Goal: Find specific page/section: Find specific page/section

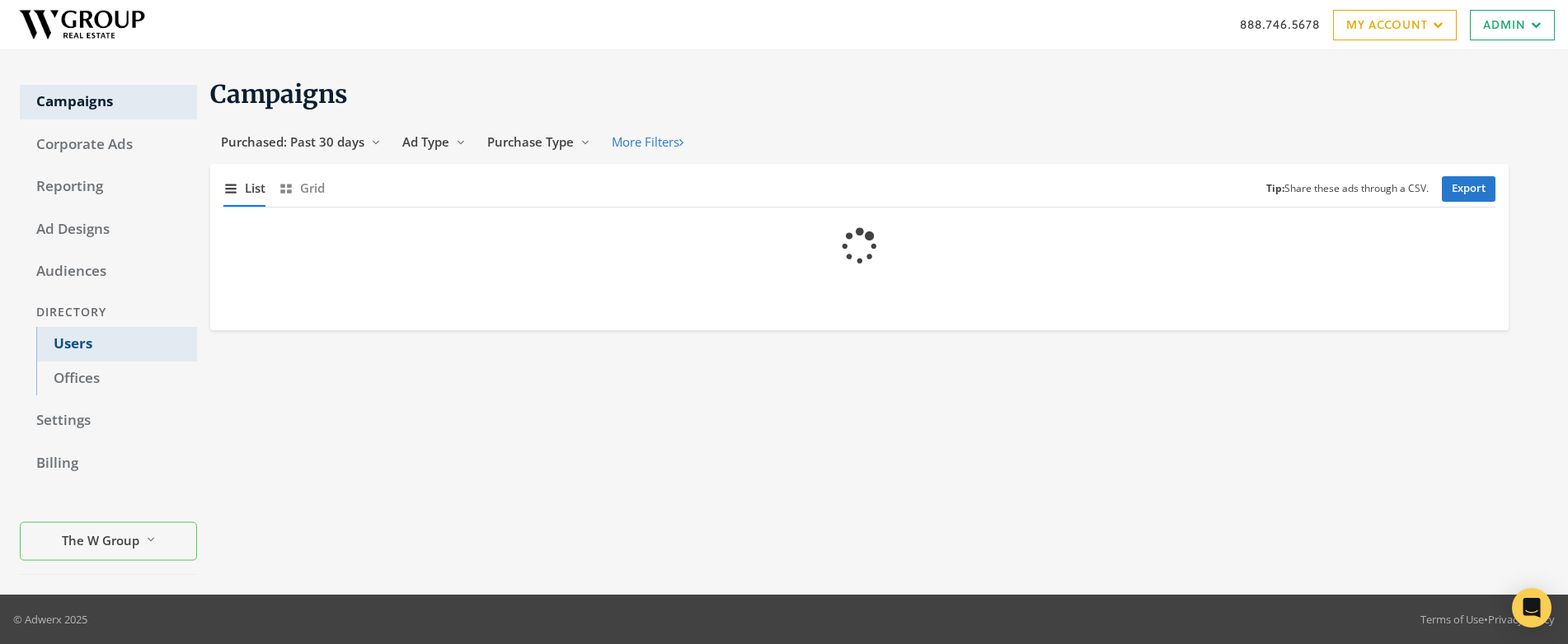
click at [75, 346] on link "Users" at bounding box center [117, 345] width 161 height 35
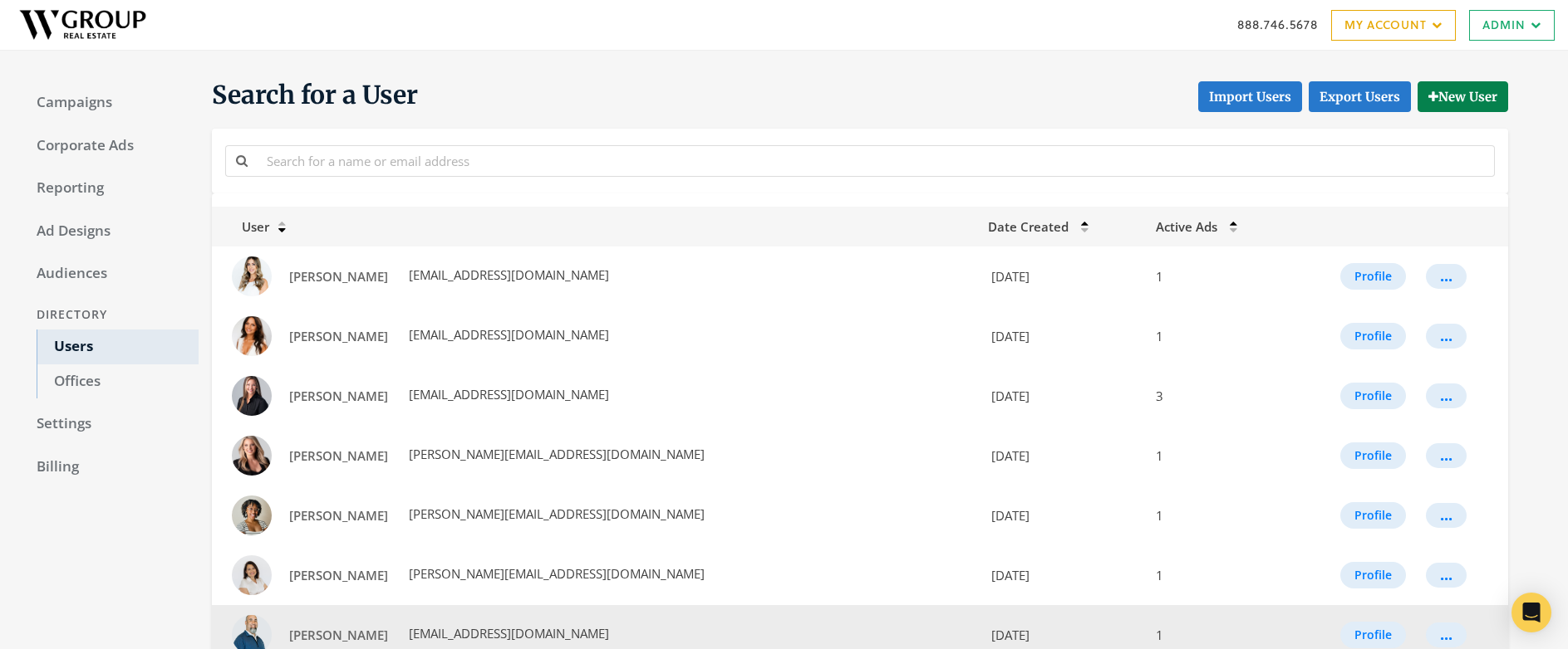
scroll to position [341, 0]
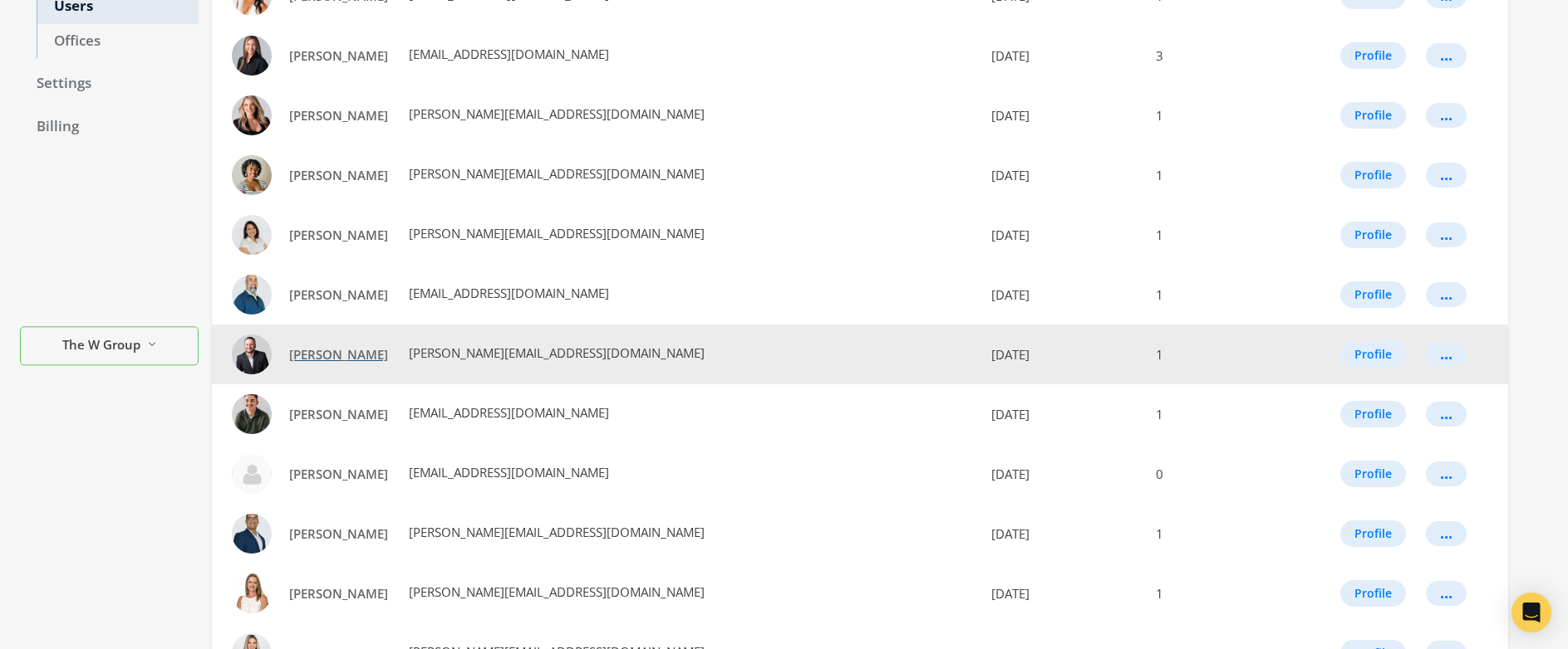
click at [338, 359] on span "Blake Borgstede" at bounding box center [339, 355] width 99 height 17
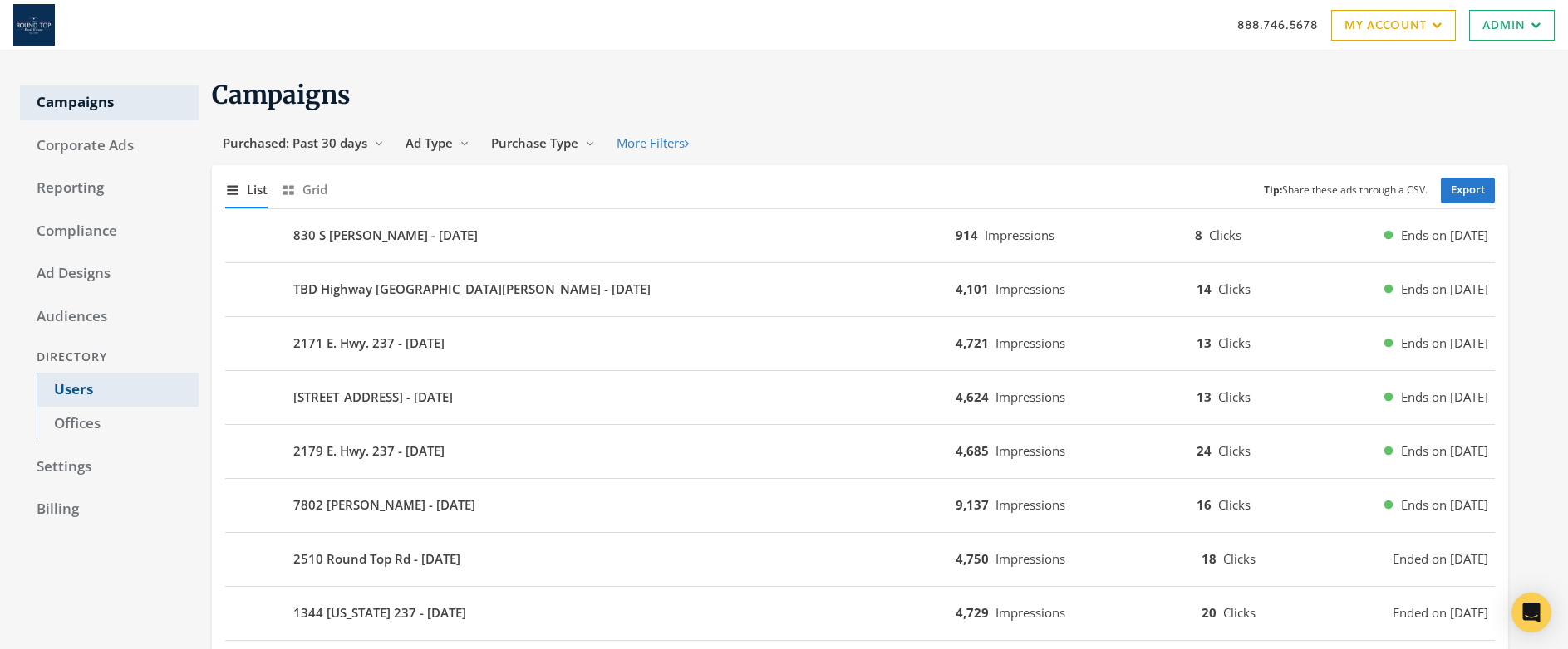
click at [81, 391] on link "Users" at bounding box center [118, 390] width 162 height 35
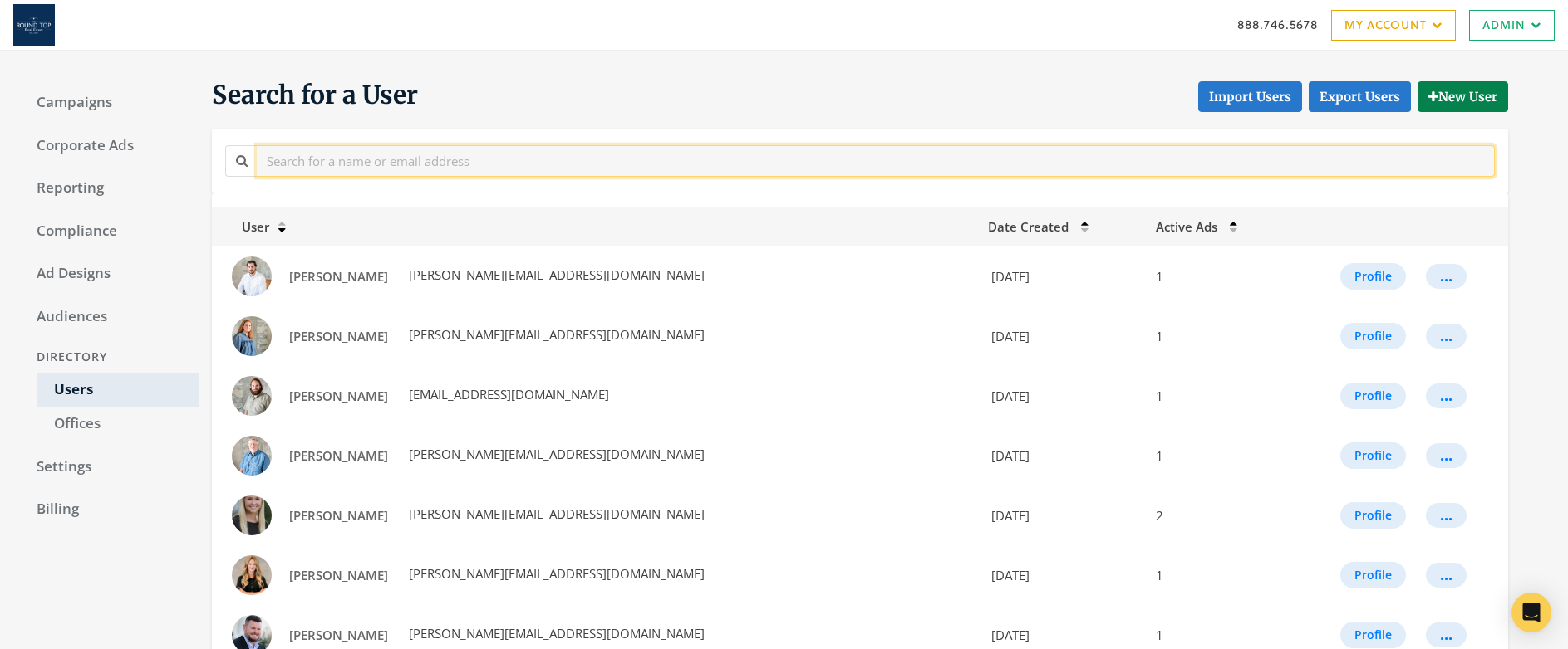
click at [415, 153] on input "text" at bounding box center [875, 160] width 1238 height 31
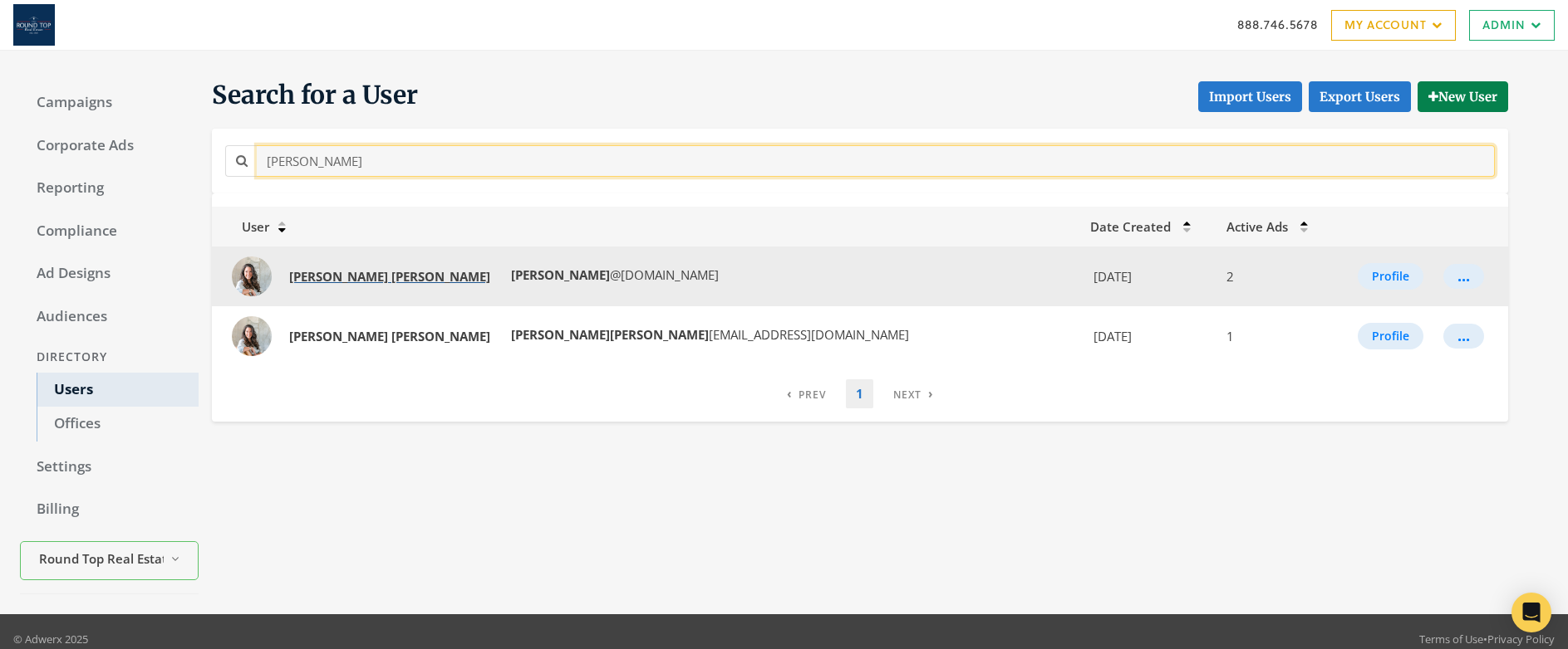
type input "emily shaw"
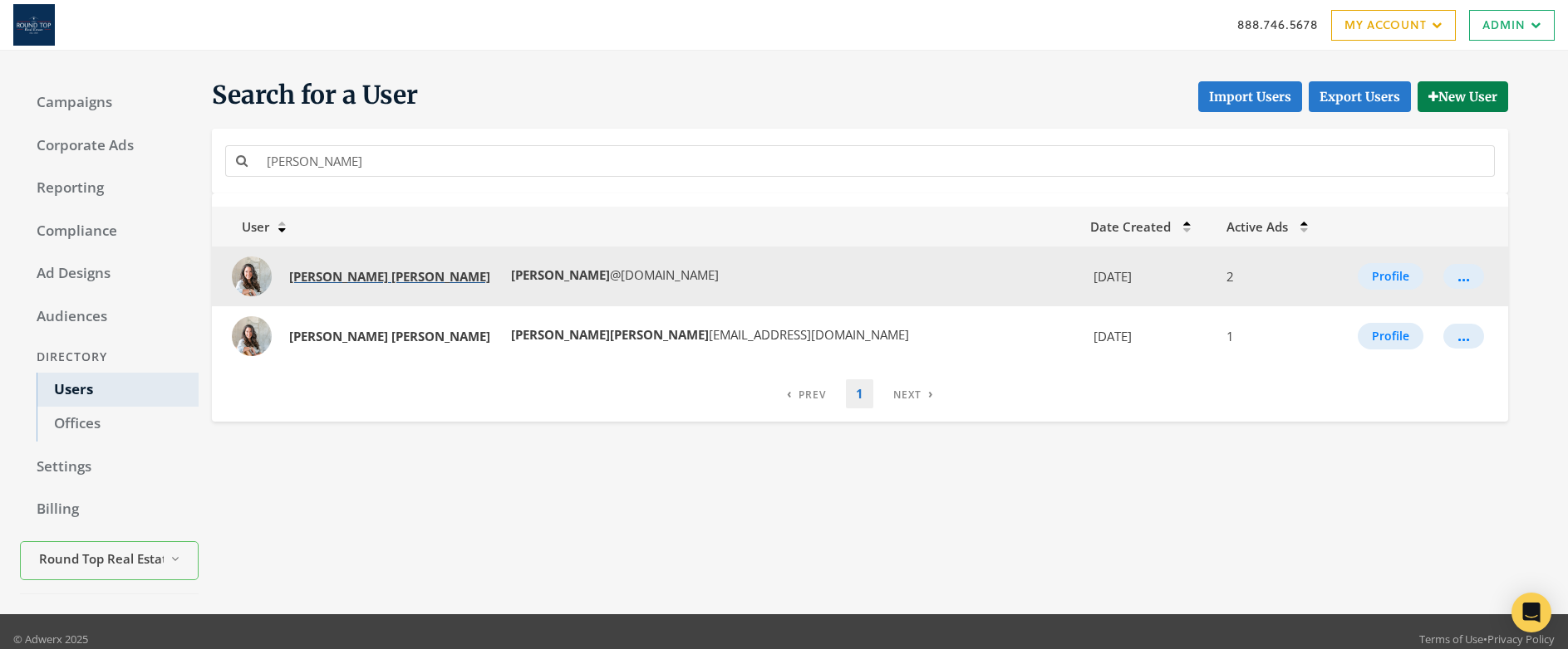
click at [391, 280] on strong "Shaw" at bounding box center [440, 276] width 99 height 17
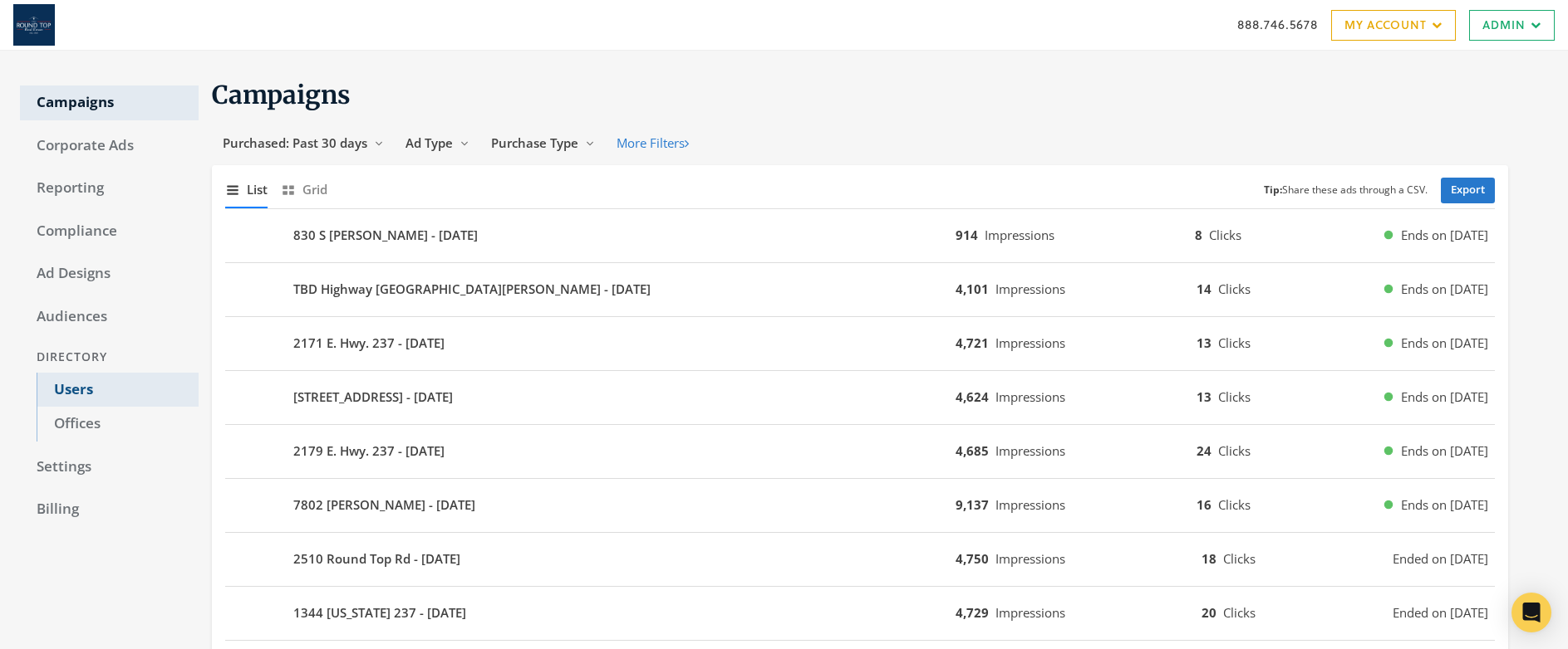
click at [74, 392] on link "Users" at bounding box center [118, 390] width 162 height 35
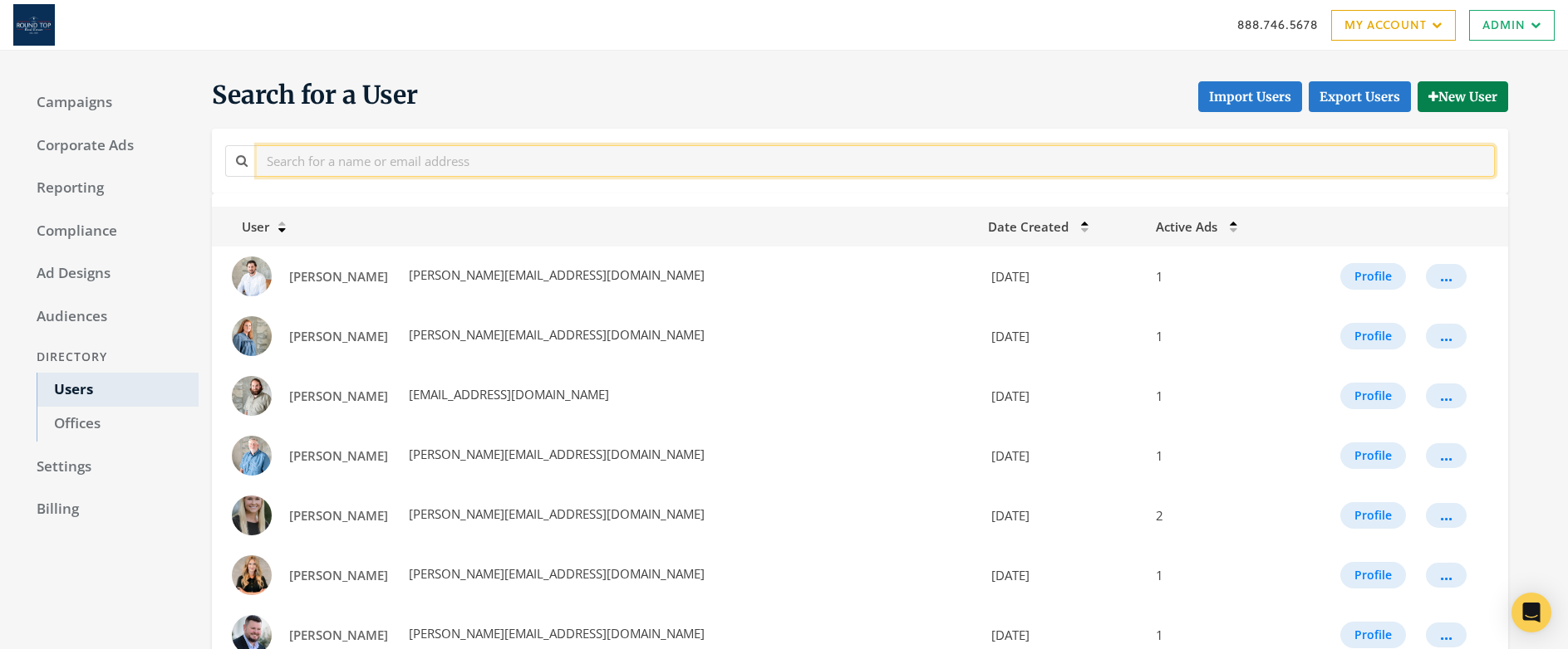
click at [359, 170] on input "text" at bounding box center [875, 160] width 1238 height 31
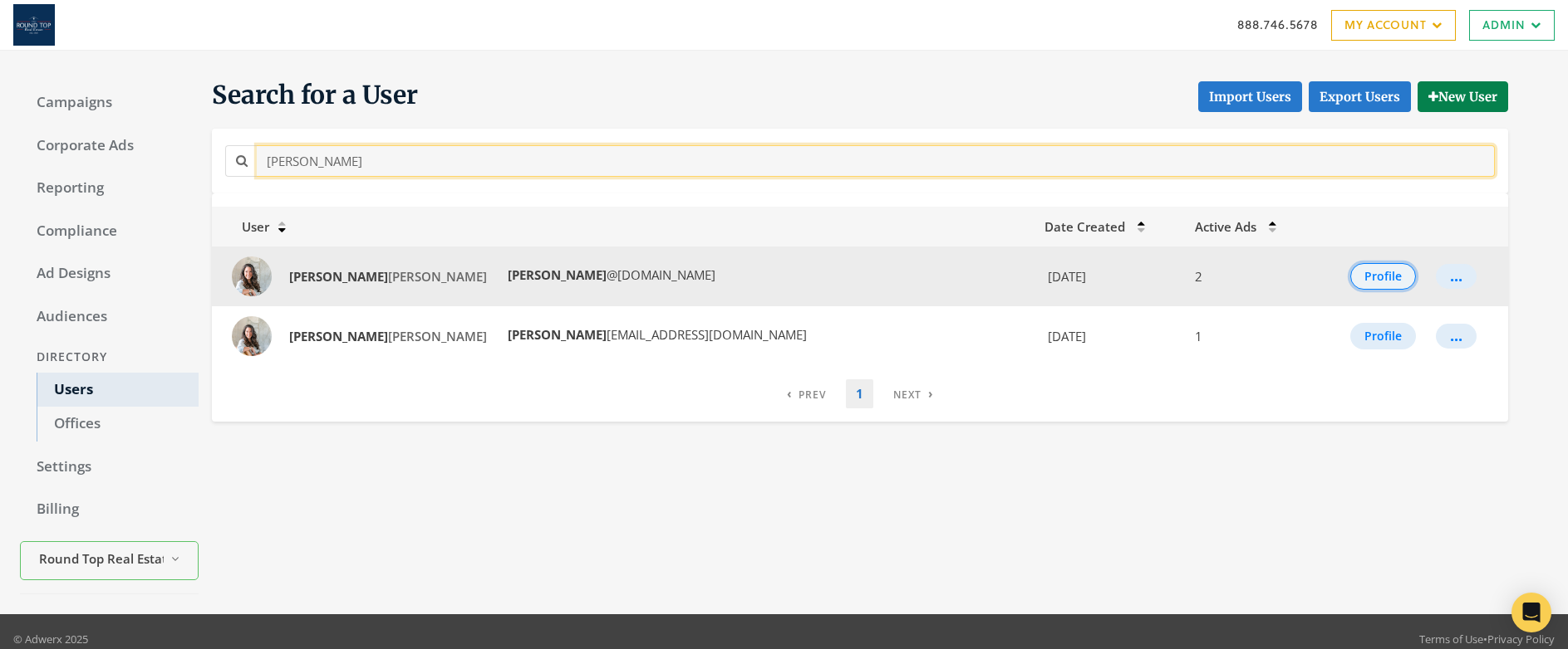
type input "emily"
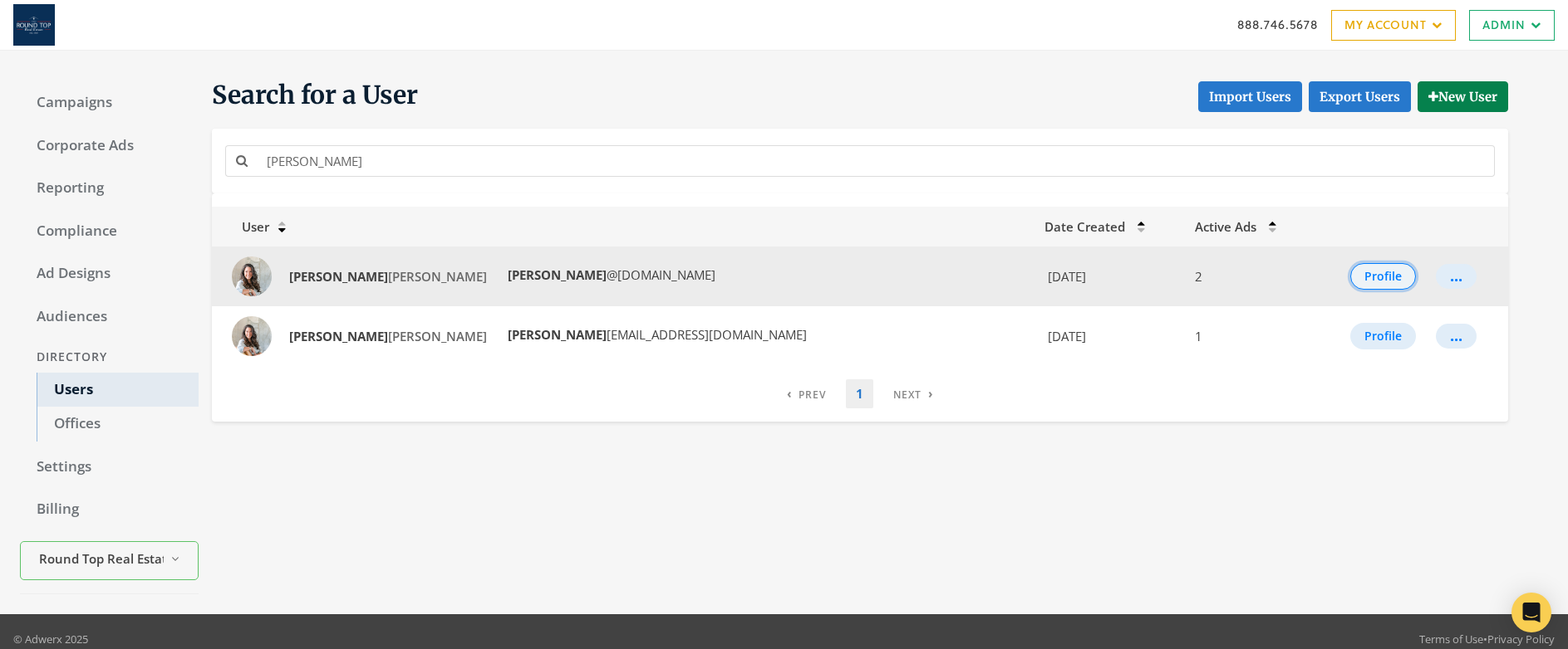
click at [1351, 276] on button "Profile" at bounding box center [1383, 276] width 66 height 27
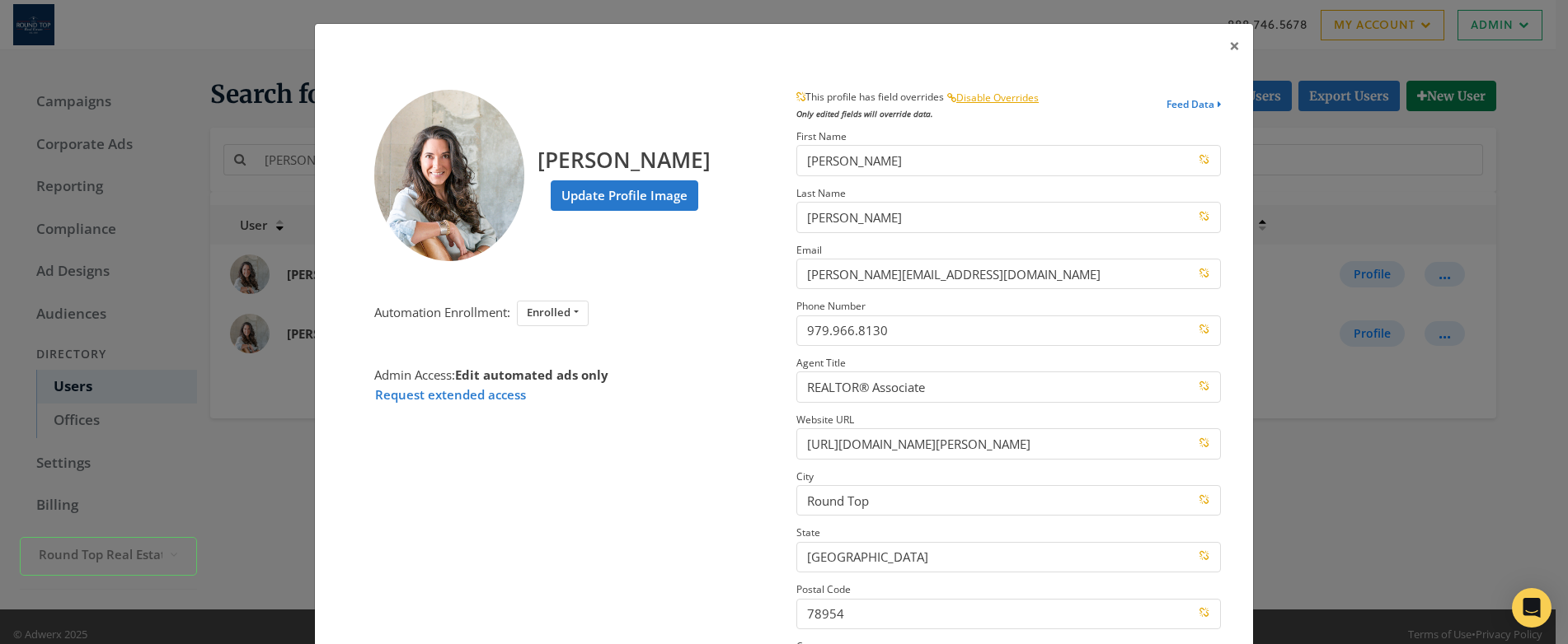
scroll to position [3, 0]
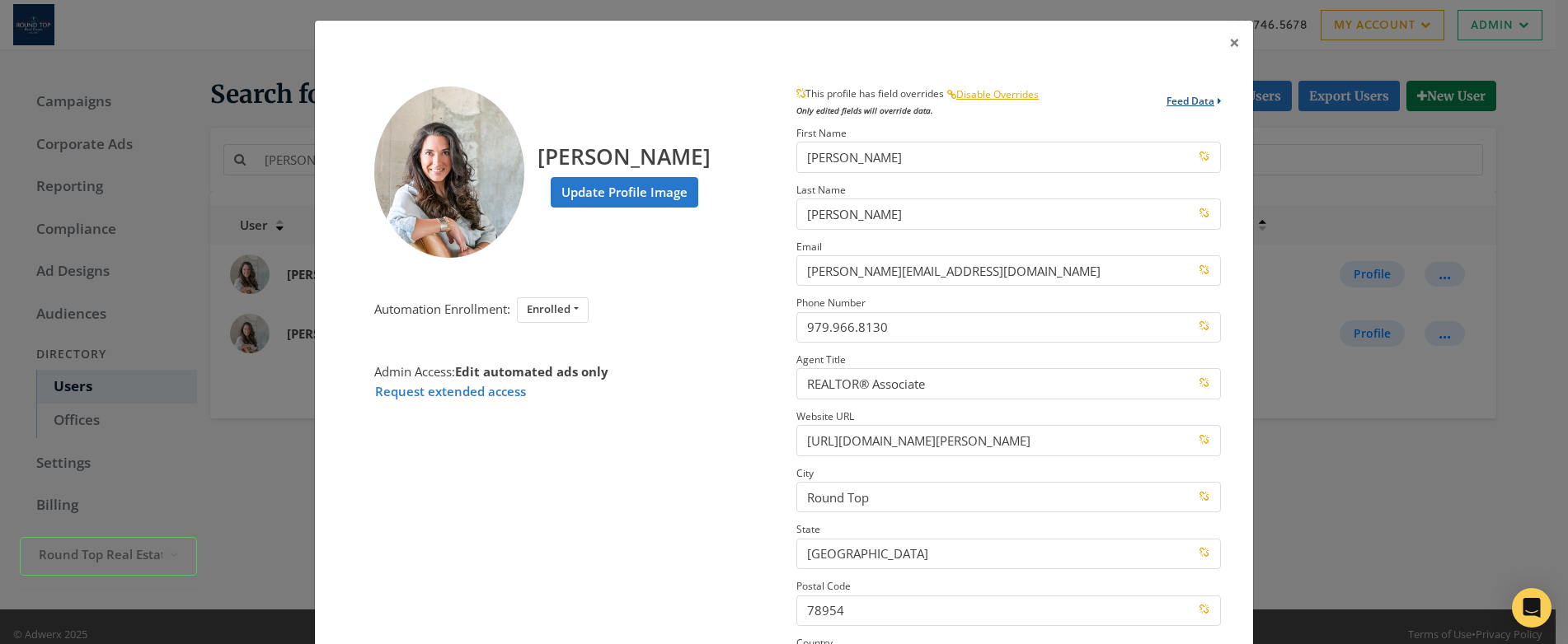
click at [1186, 100] on button "Feed Data" at bounding box center [1194, 104] width 55 height 36
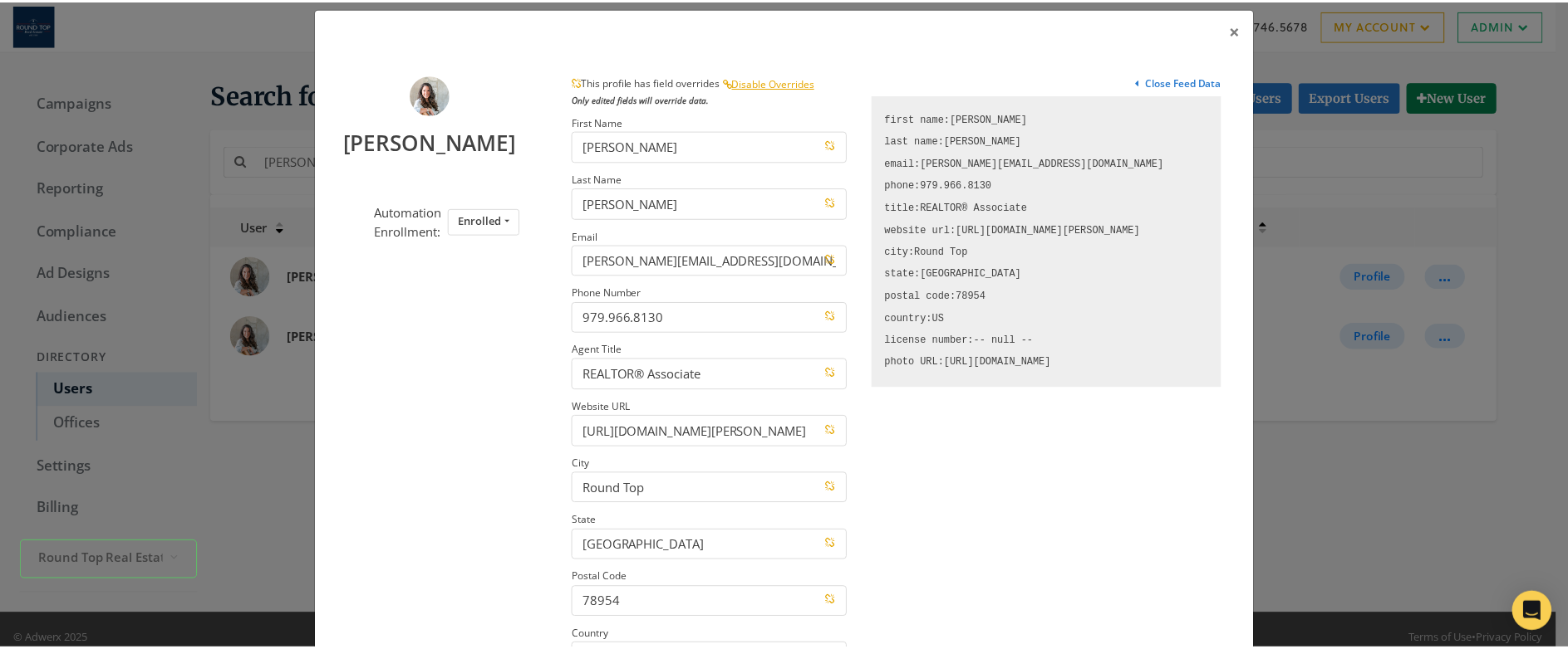
scroll to position [0, 0]
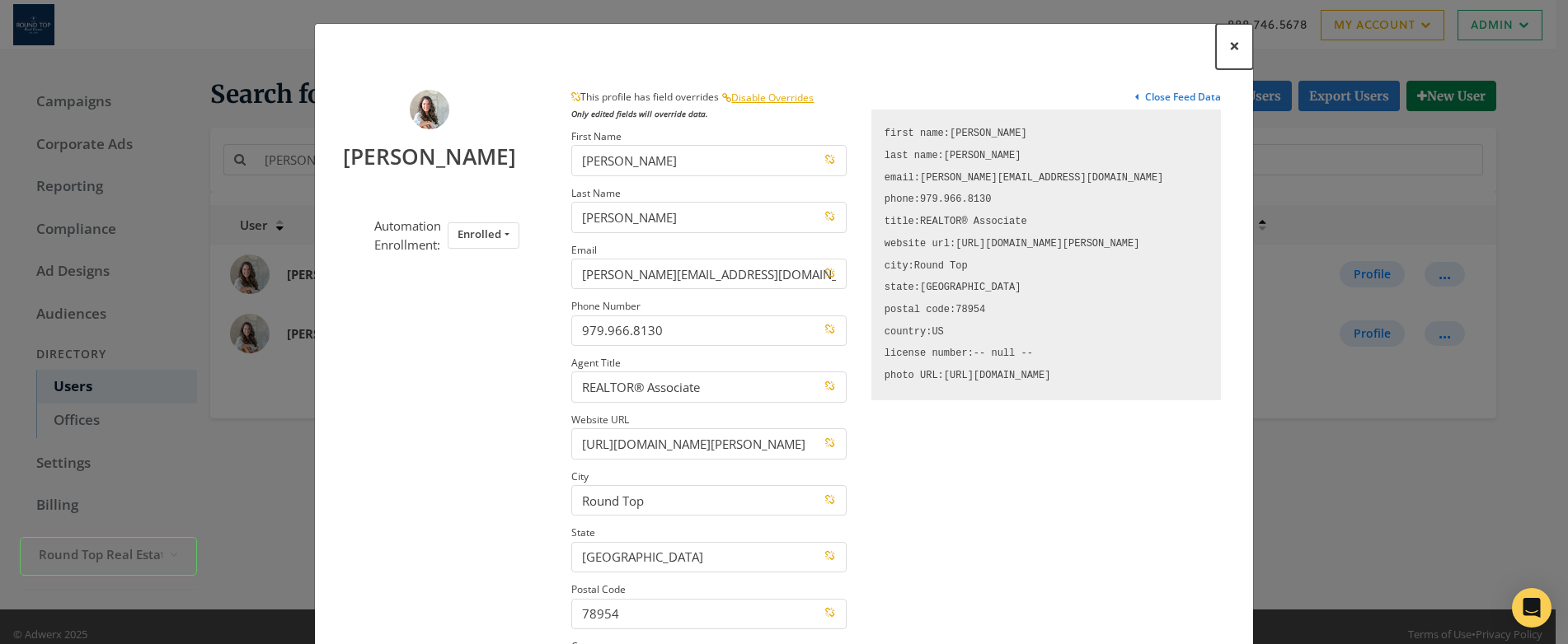
click at [1229, 46] on span "×" at bounding box center [1234, 46] width 11 height 26
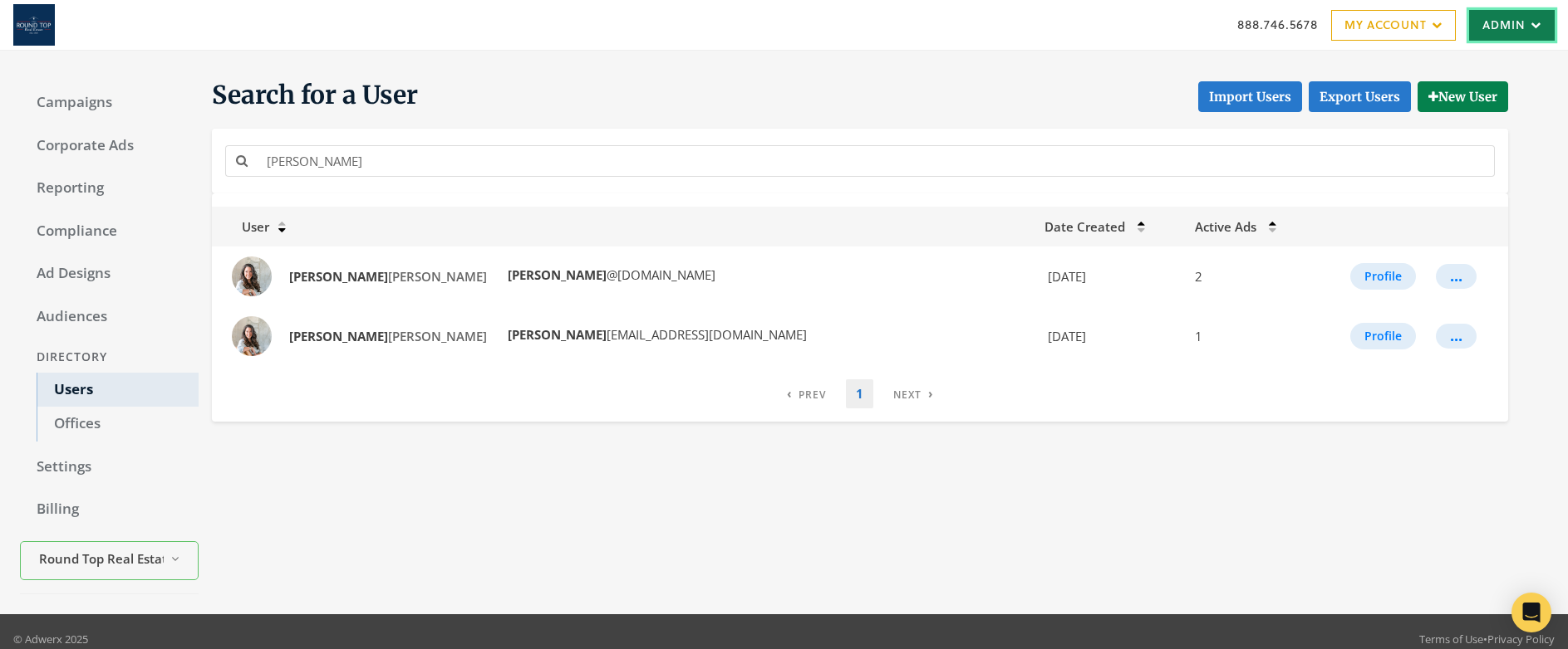
click at [1500, 27] on link "Admin" at bounding box center [1512, 25] width 85 height 31
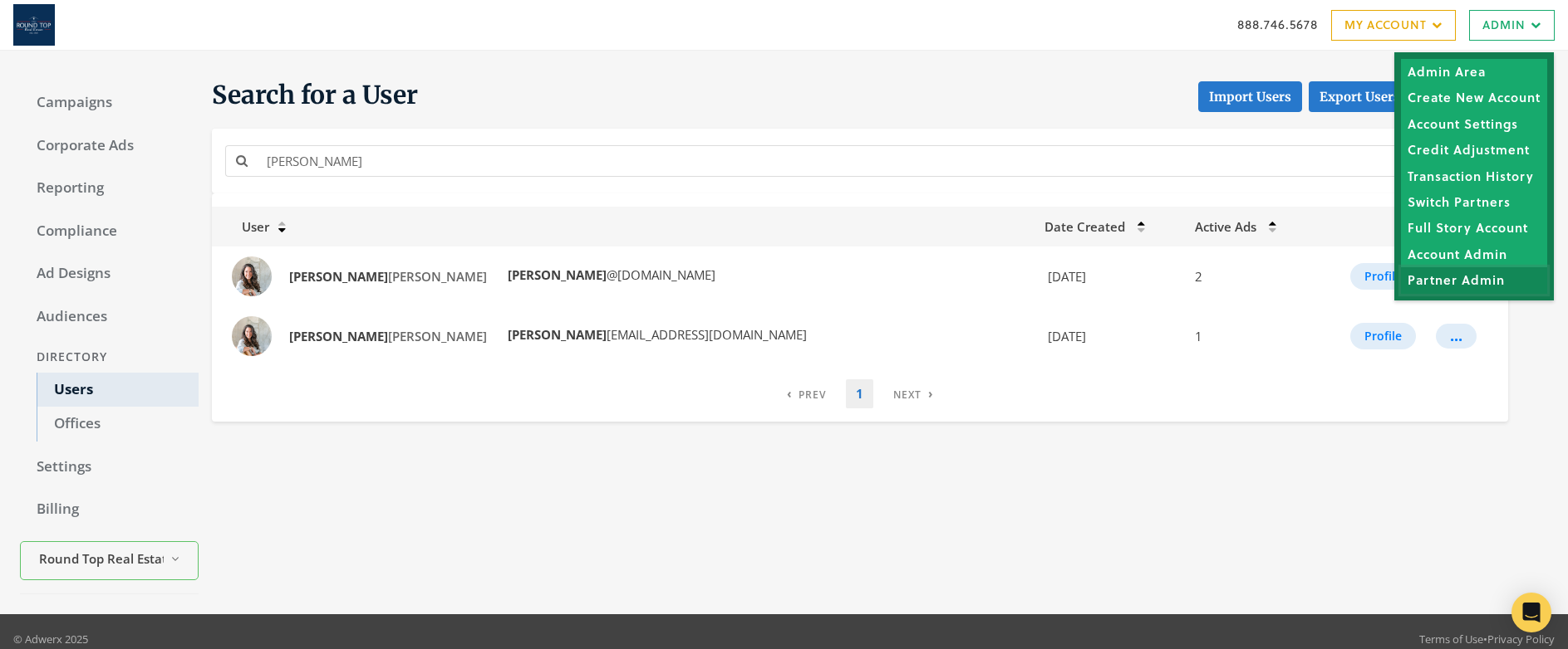
click at [1489, 286] on link "Partner Admin" at bounding box center [1474, 280] width 146 height 26
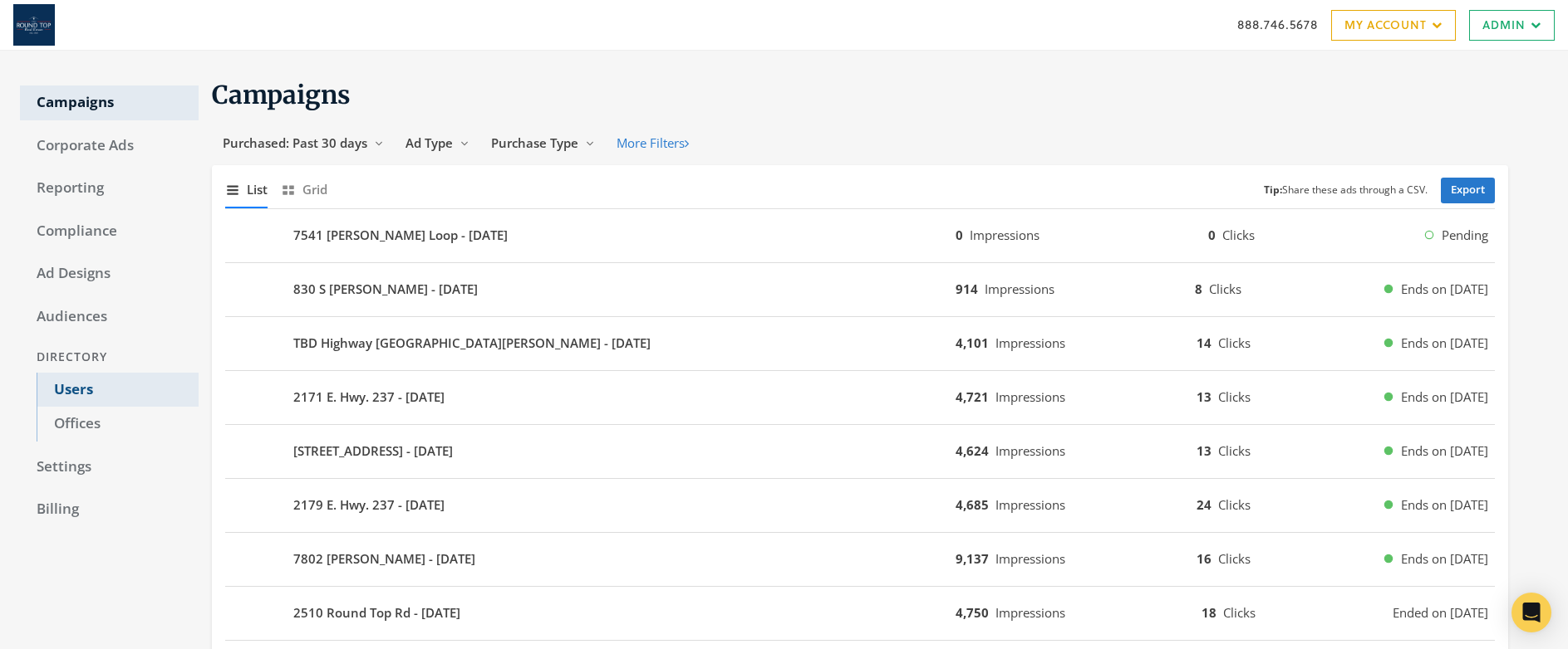
click at [89, 393] on link "Users" at bounding box center [118, 390] width 162 height 35
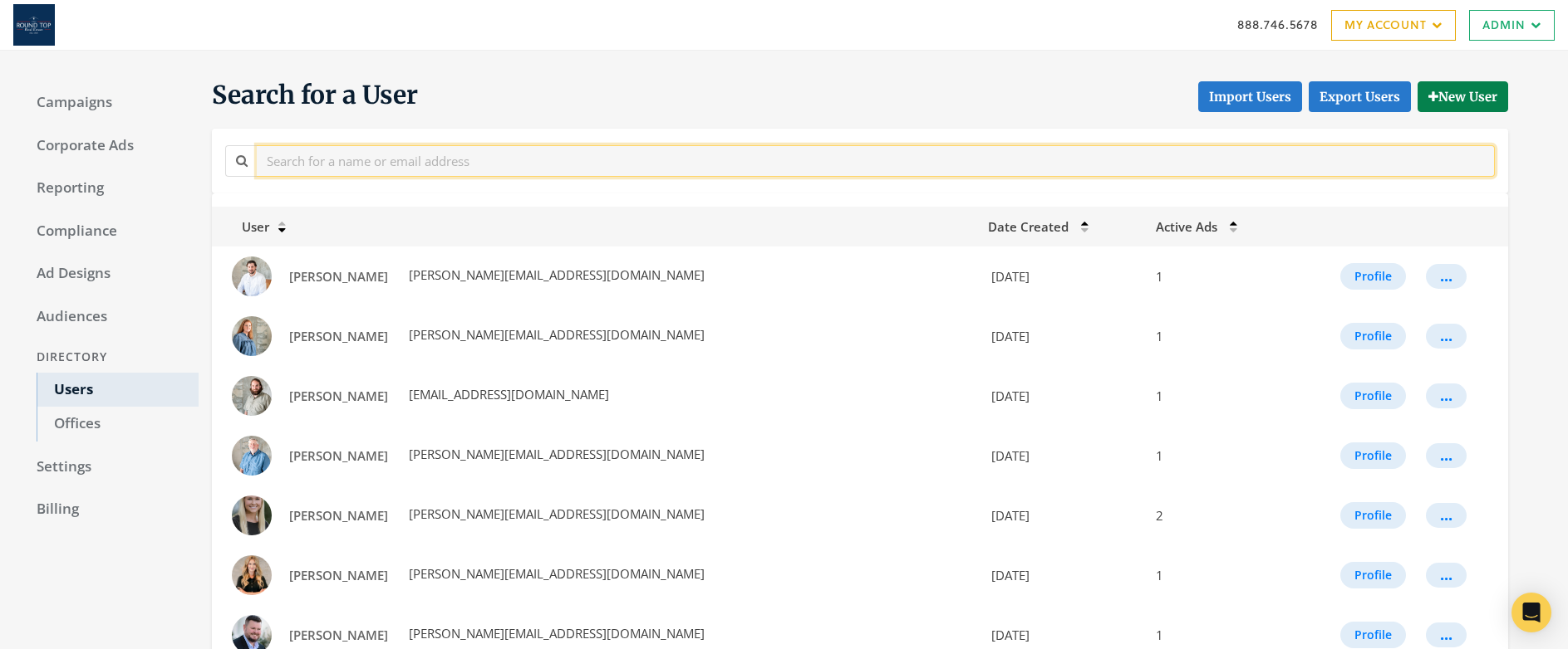
click at [433, 164] on input "text" at bounding box center [875, 160] width 1238 height 31
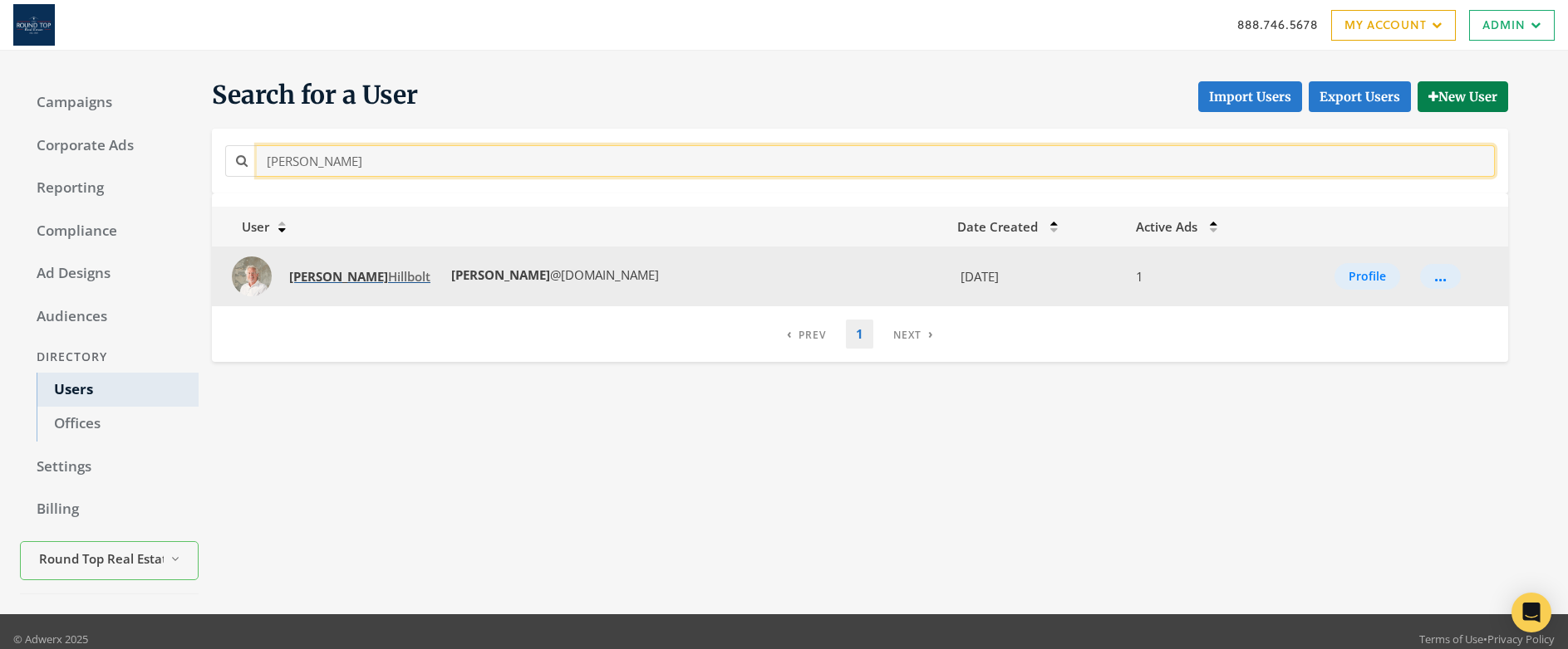
type input "frank"
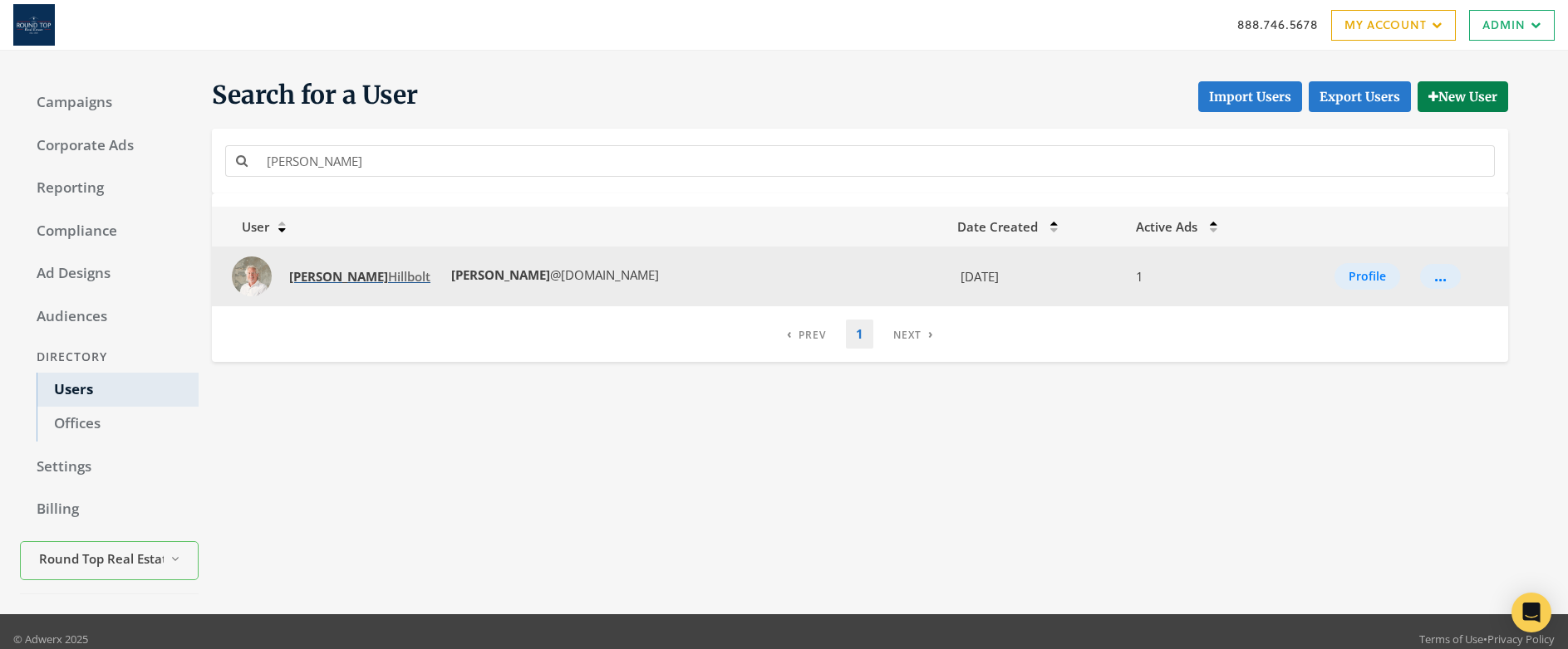
click at [335, 279] on span "Frank Hillbolt" at bounding box center [359, 276] width 141 height 17
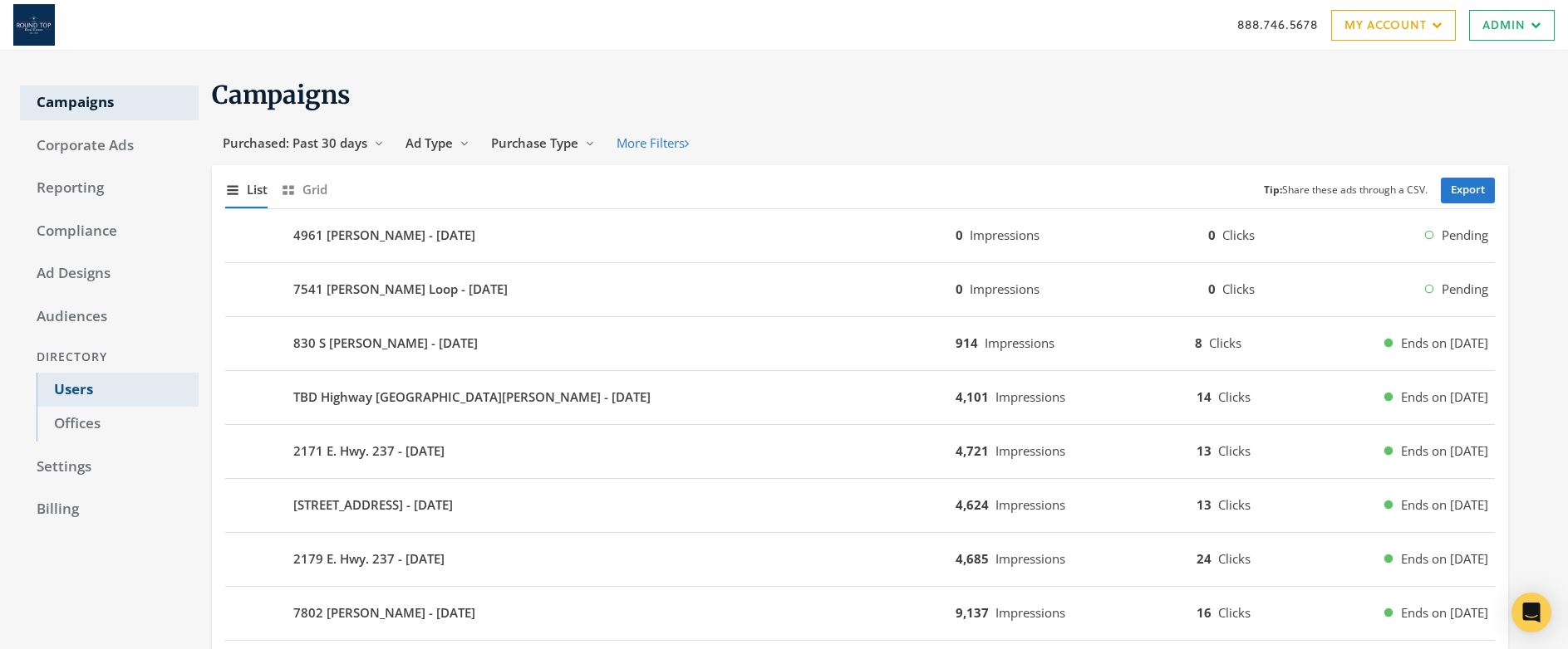
click at [67, 389] on link "Users" at bounding box center [118, 390] width 162 height 35
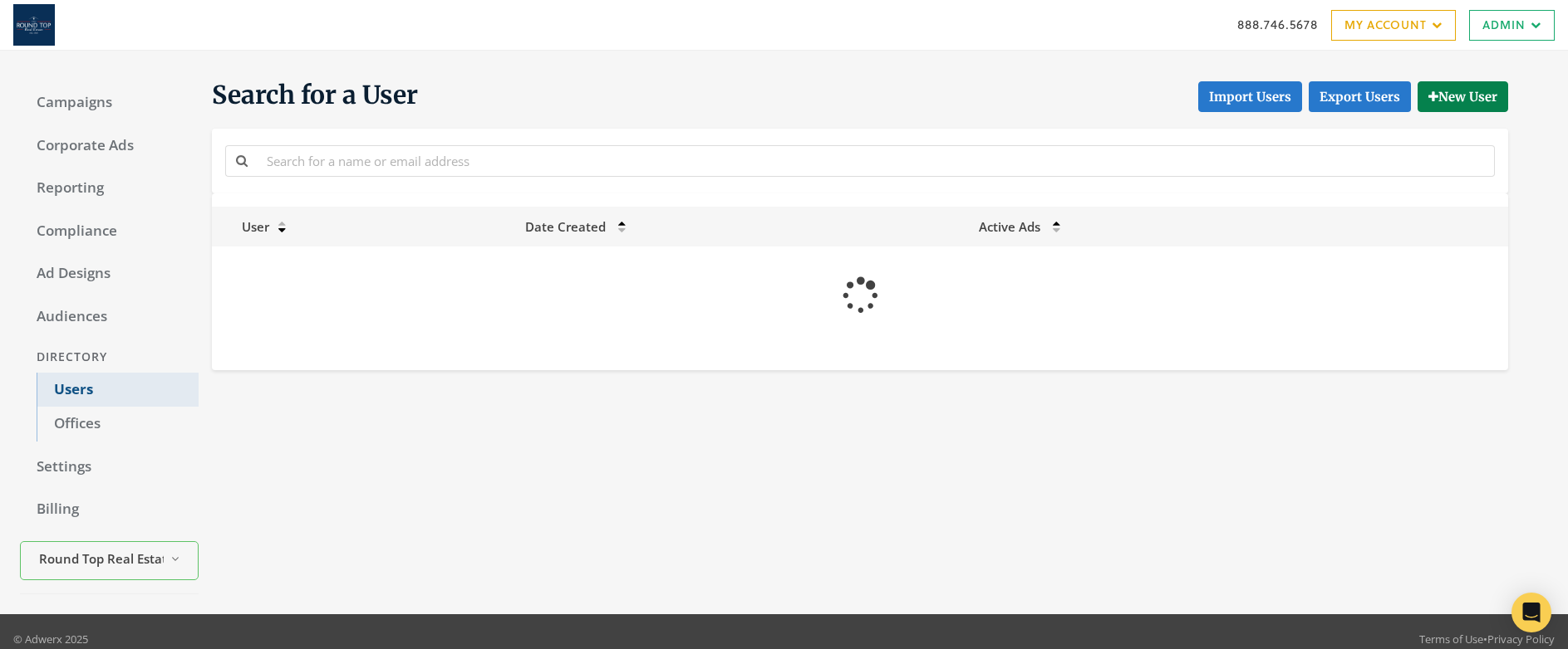
click at [67, 389] on link "Users" at bounding box center [118, 390] width 162 height 35
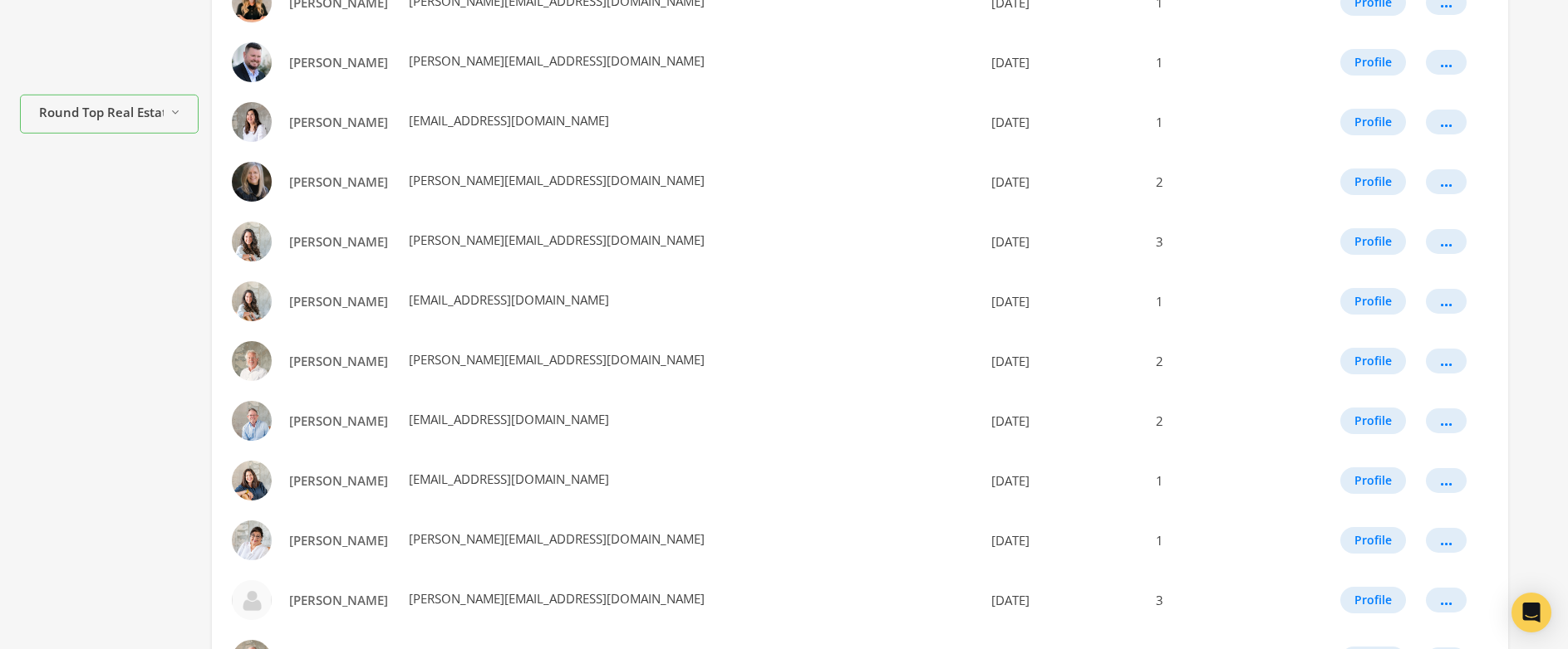
scroll to position [919, 0]
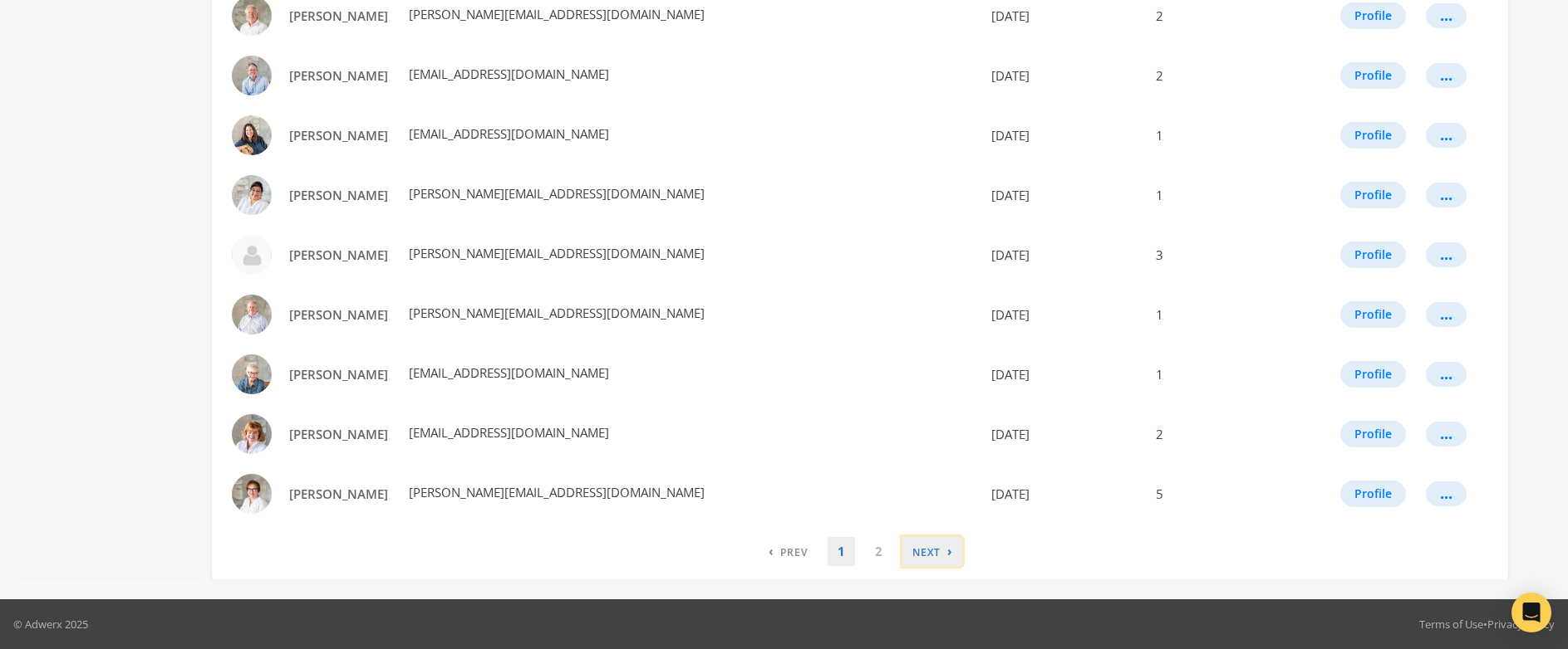
click at [938, 545] on link "› Next" at bounding box center [933, 551] width 60 height 29
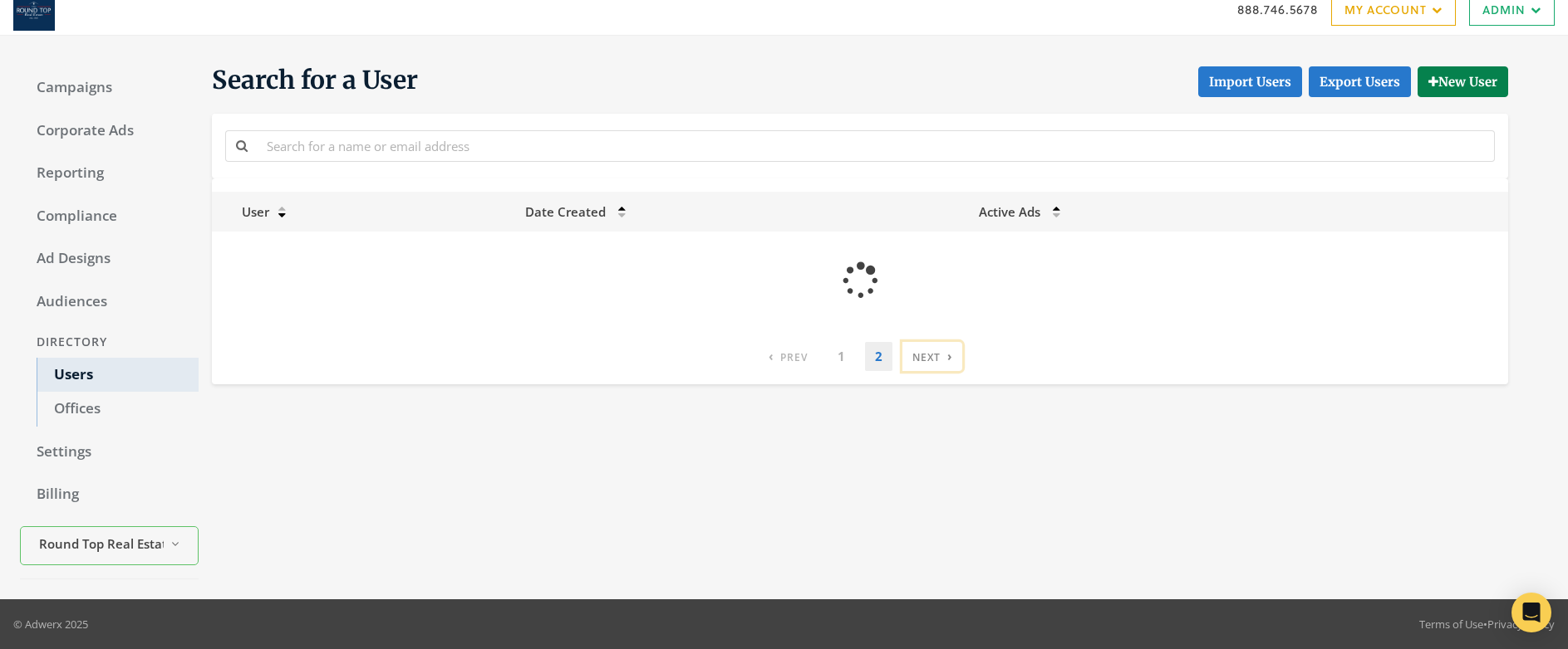
scroll to position [0, 0]
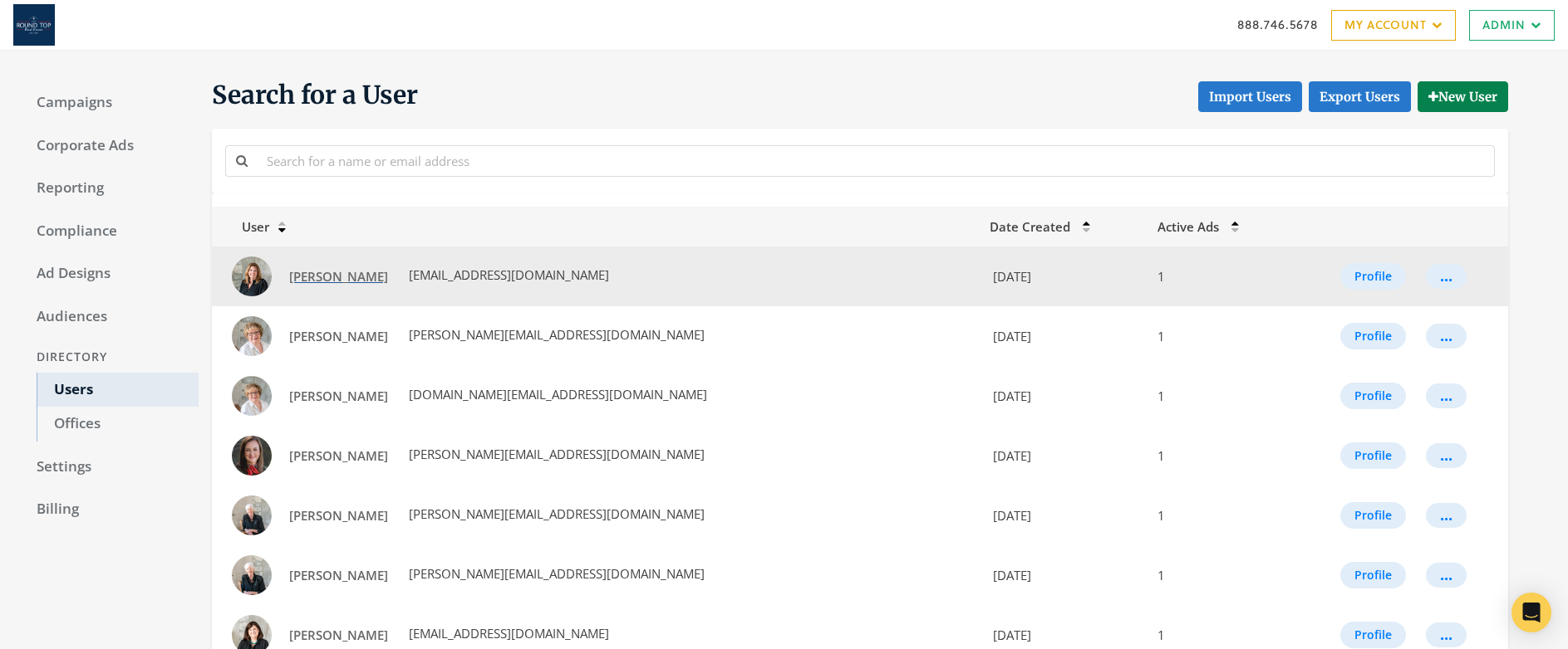
click at [323, 281] on span "[PERSON_NAME]" at bounding box center [339, 276] width 99 height 17
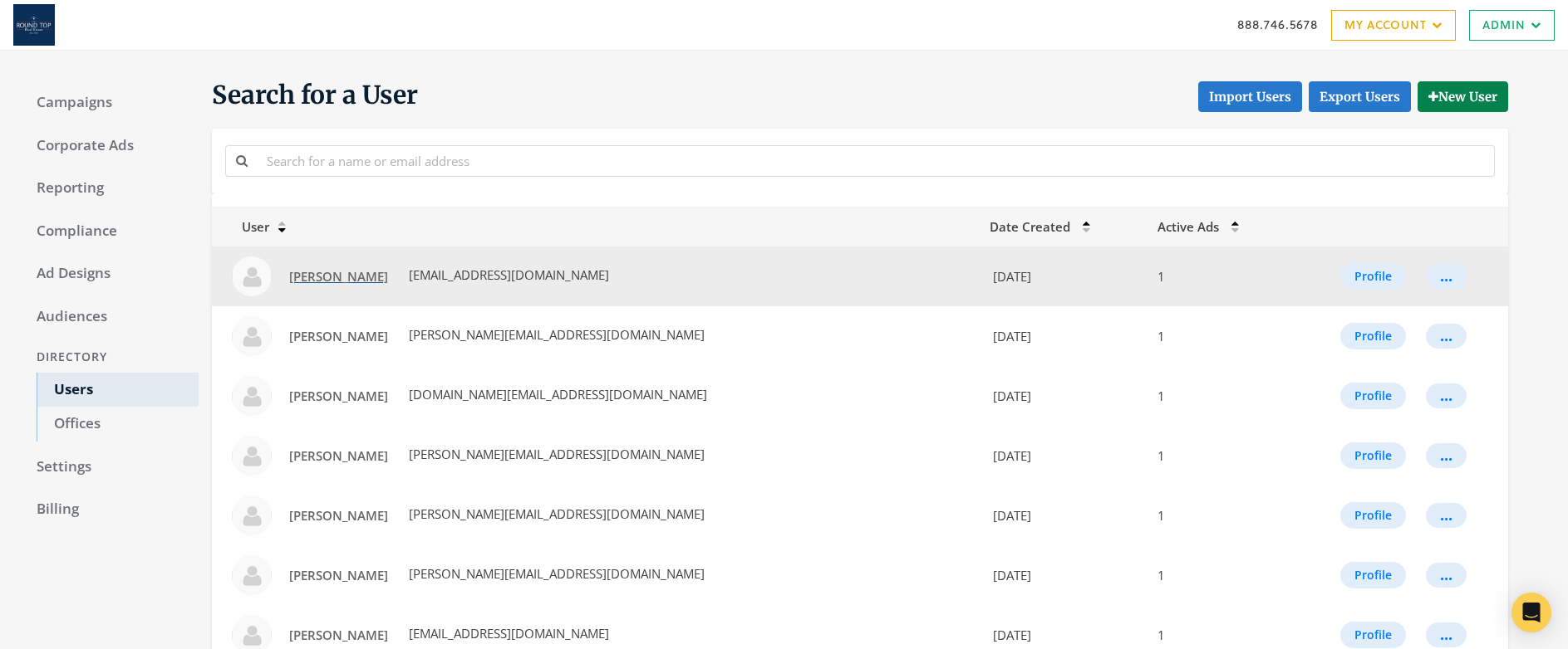
click at [316, 271] on span "[PERSON_NAME]" at bounding box center [339, 276] width 99 height 17
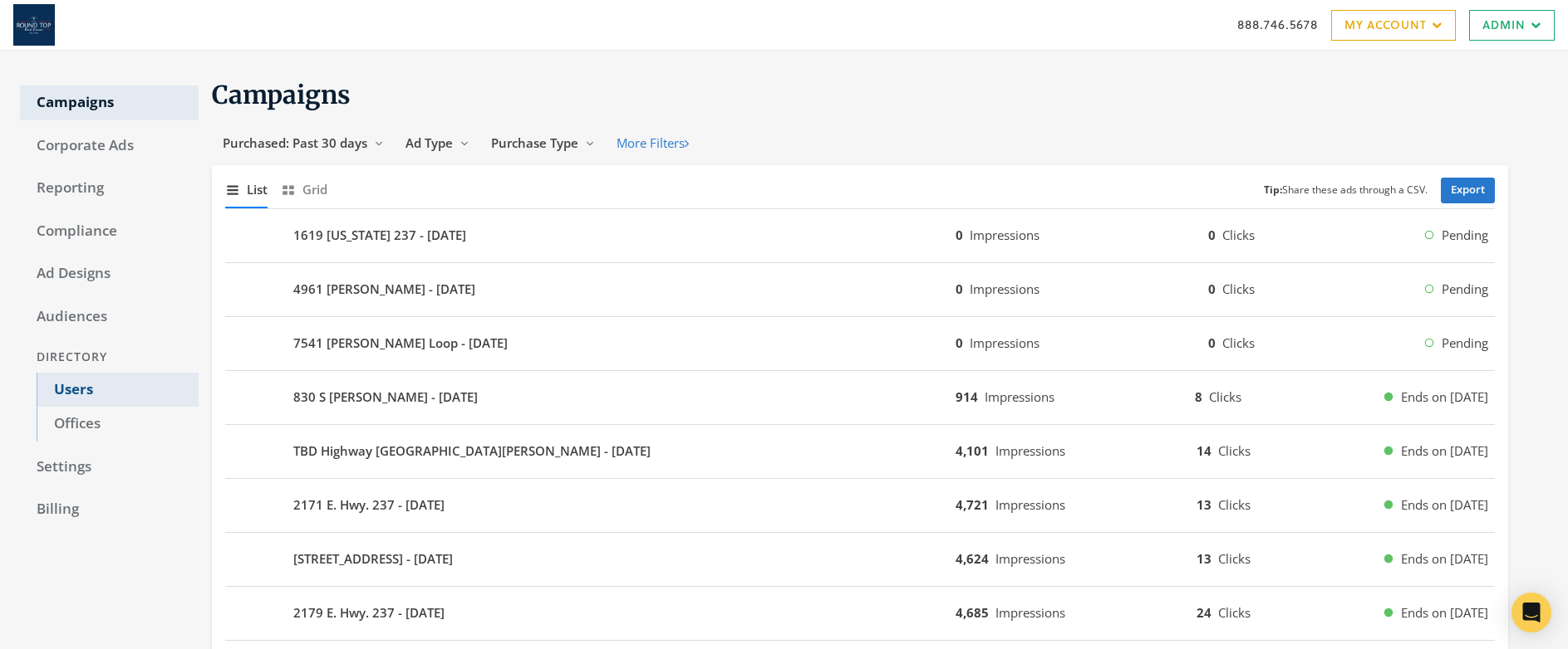
click at [77, 391] on link "Users" at bounding box center [118, 390] width 162 height 35
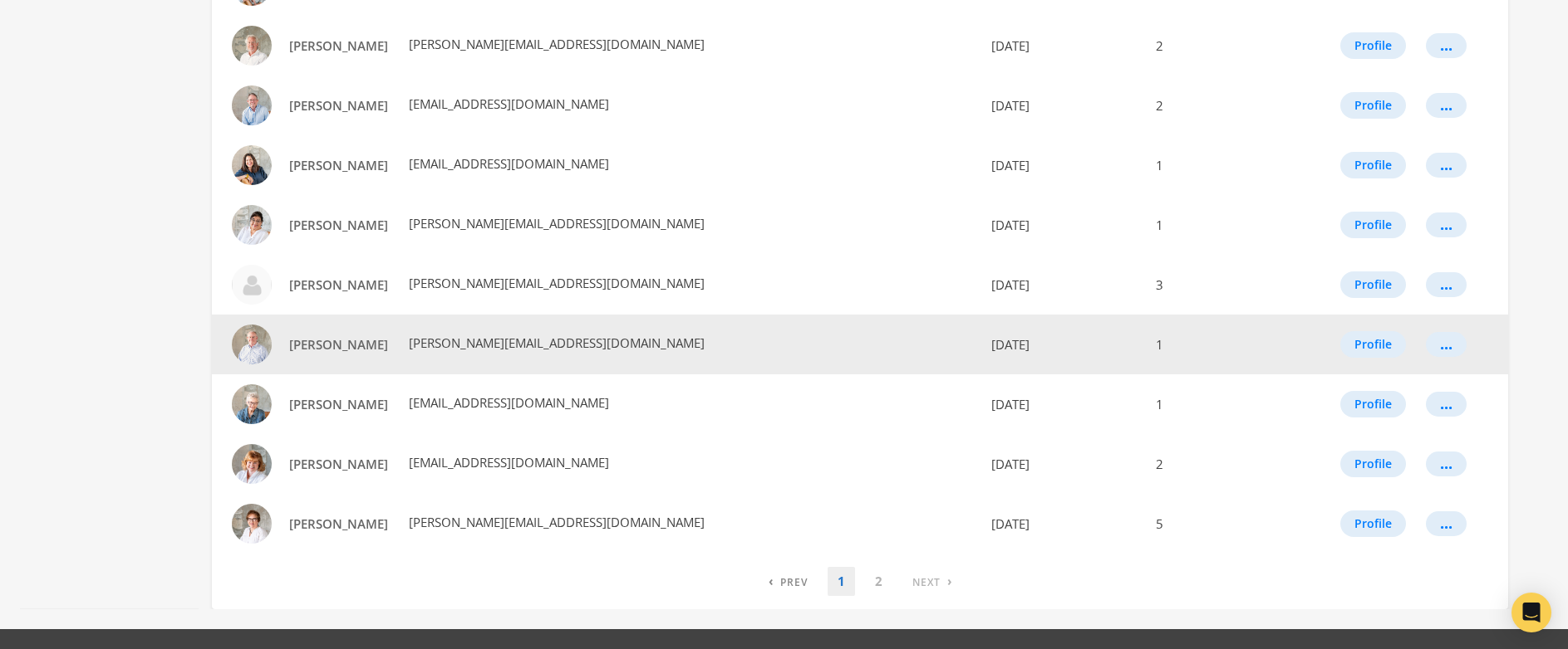
scroll to position [919, 0]
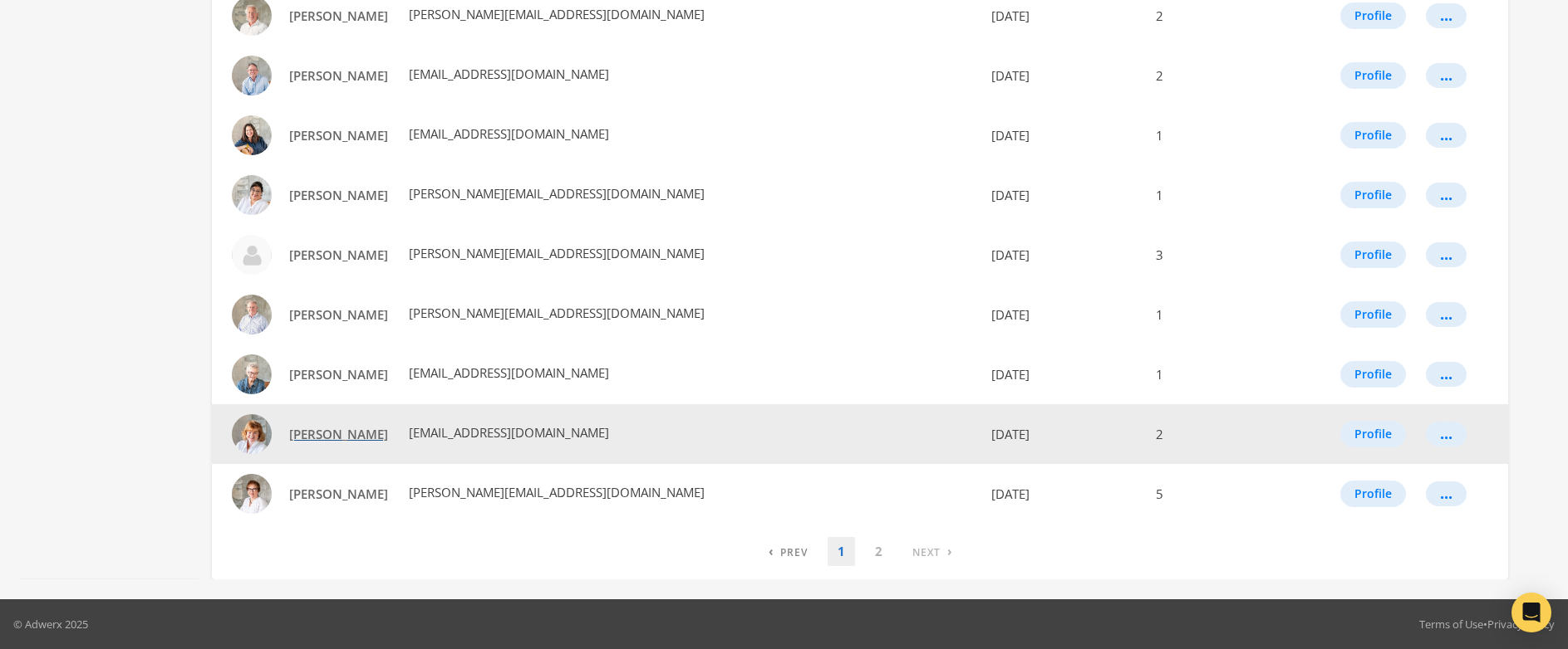
click at [328, 439] on span "[PERSON_NAME]" at bounding box center [339, 434] width 99 height 17
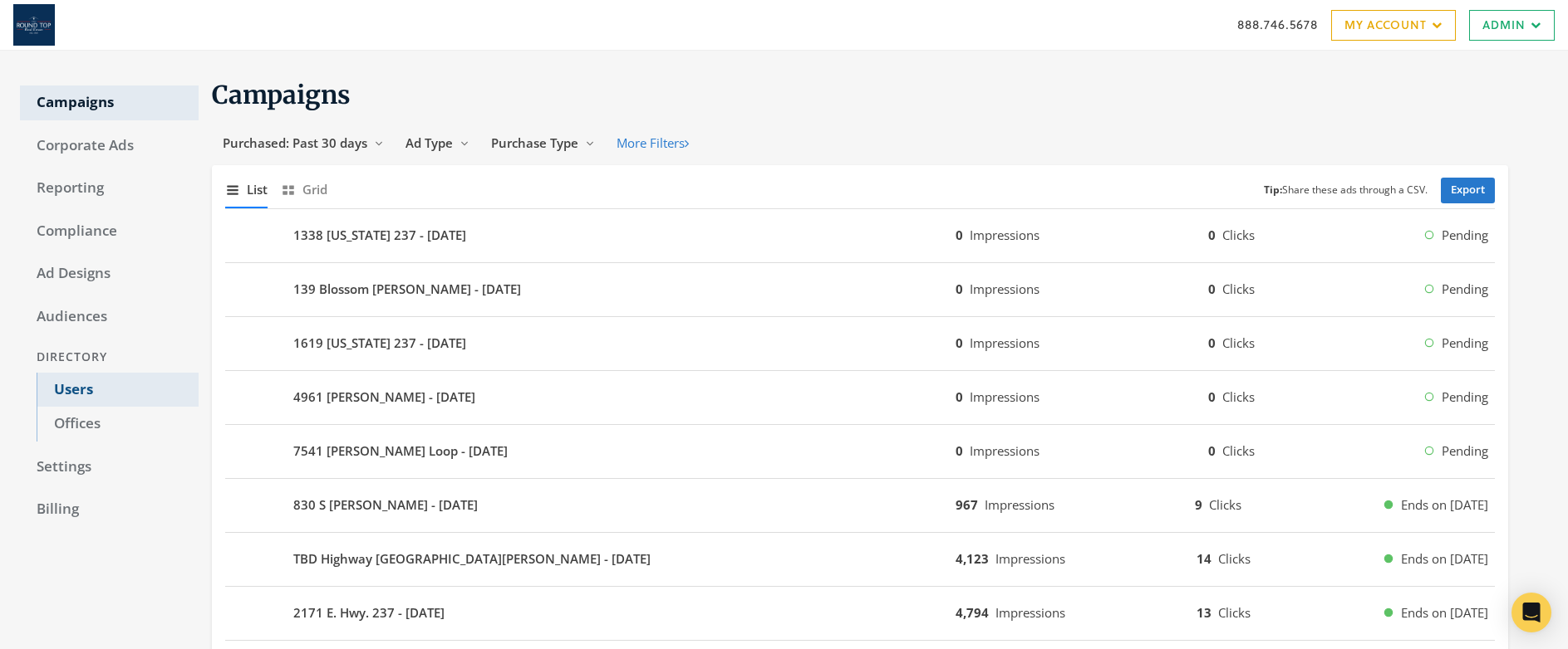
click at [65, 392] on link "Users" at bounding box center [118, 390] width 162 height 35
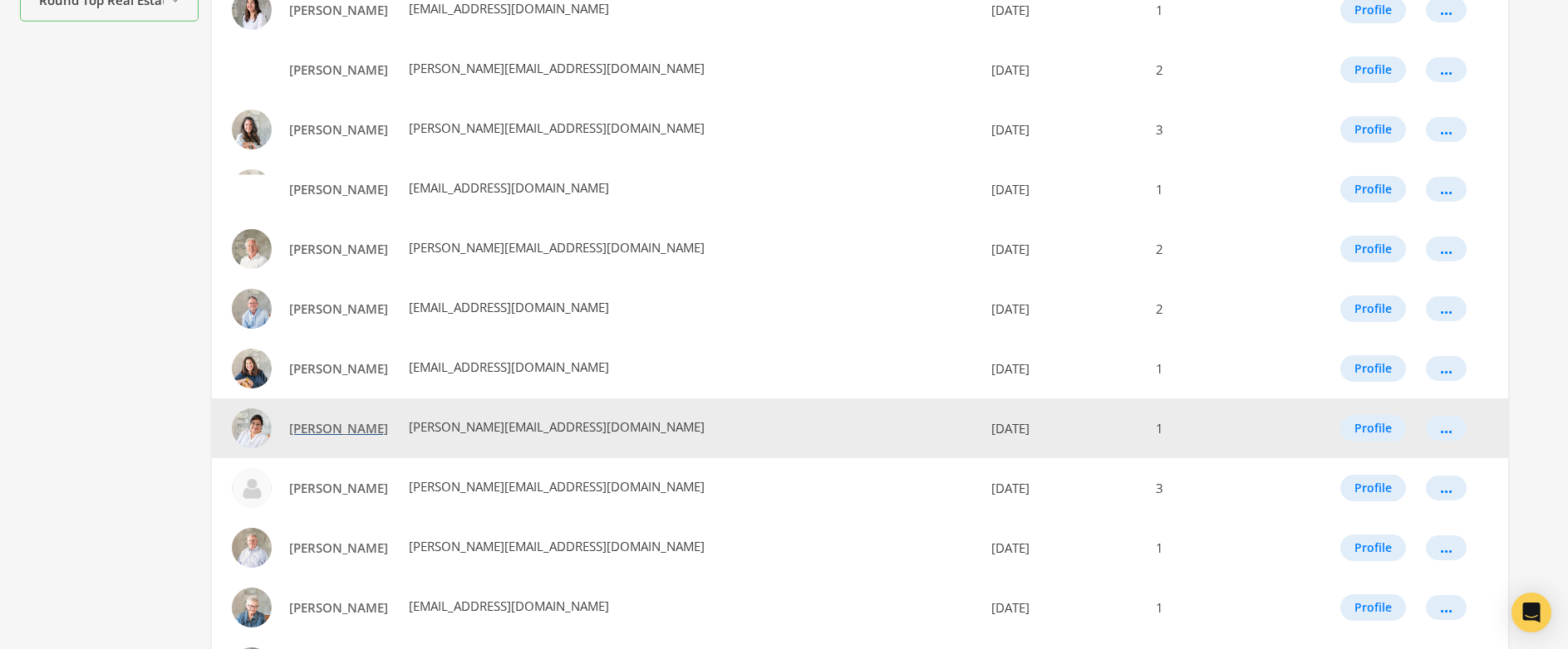
scroll to position [687, 0]
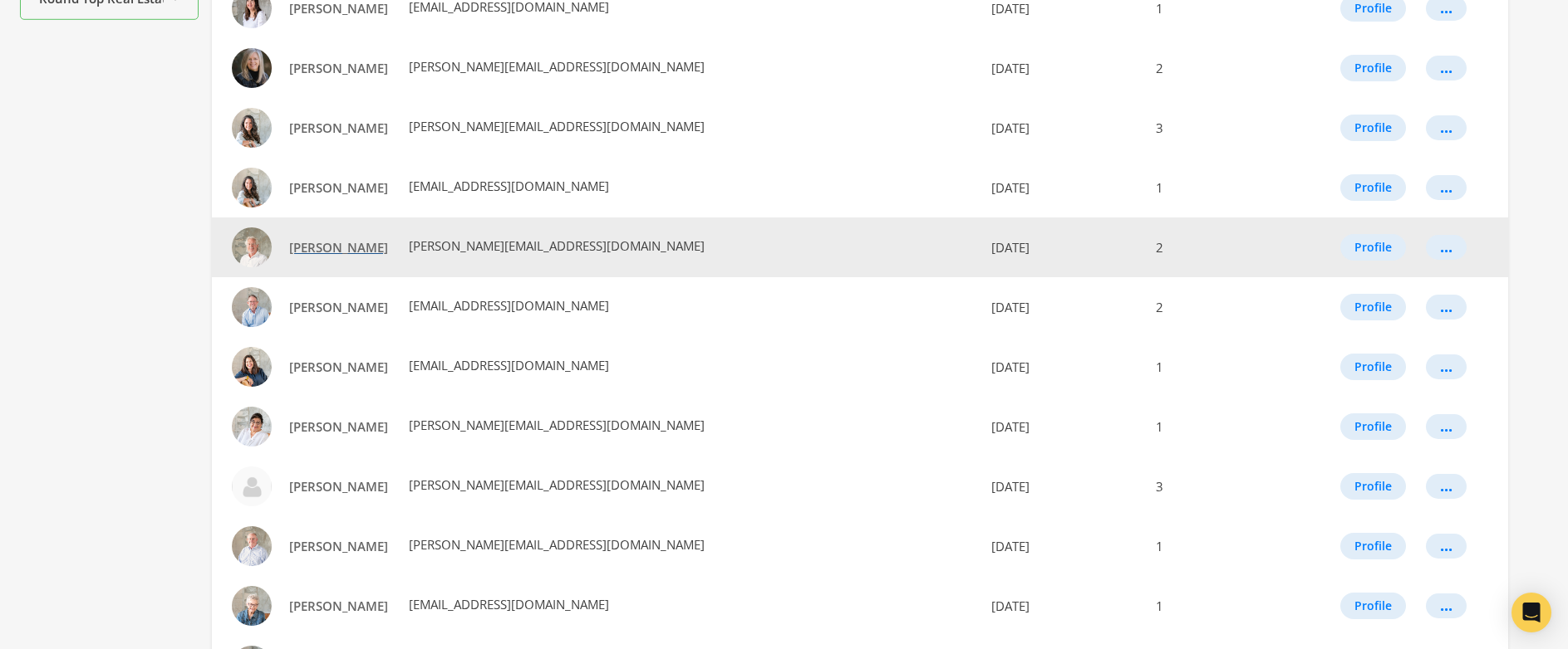
click at [333, 239] on span "[PERSON_NAME]" at bounding box center [339, 247] width 99 height 17
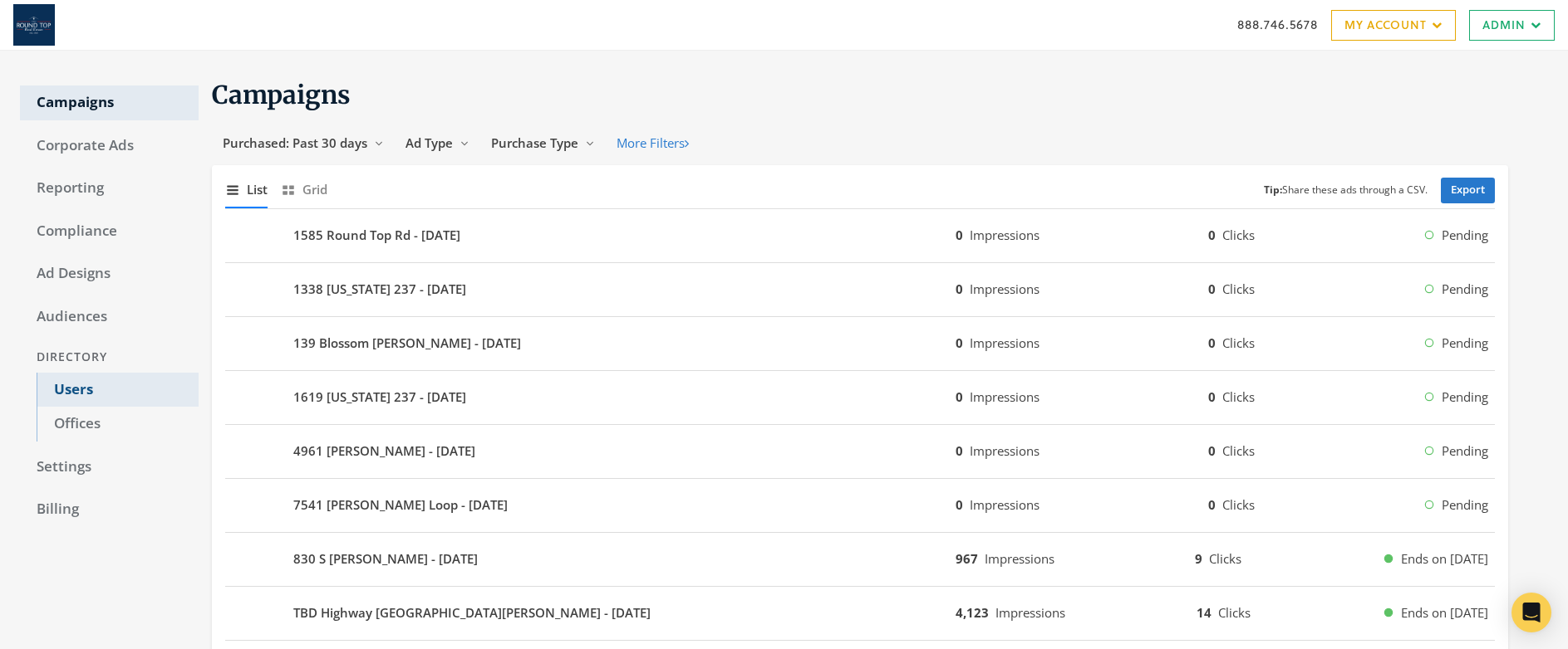
click at [69, 392] on link "Users" at bounding box center [118, 390] width 162 height 35
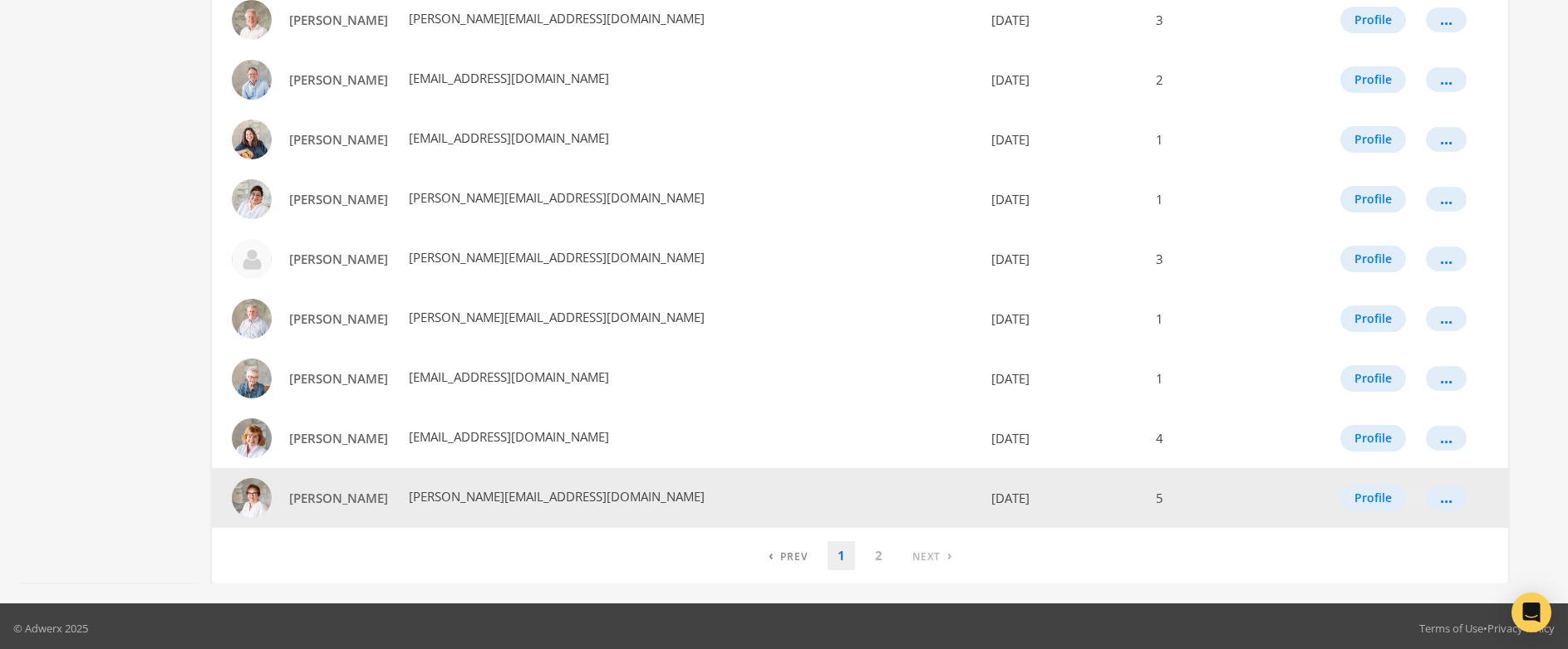
scroll to position [919, 0]
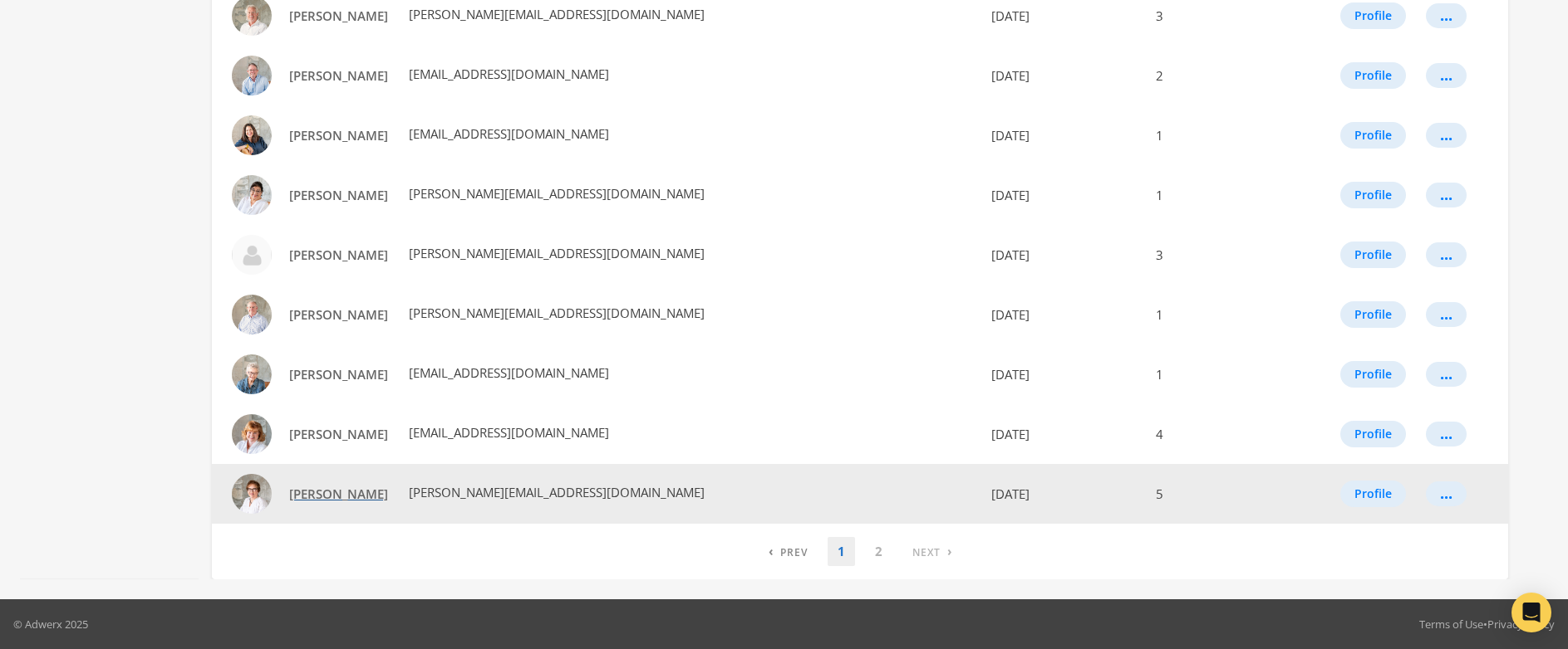
click at [328, 497] on span "[PERSON_NAME]" at bounding box center [339, 494] width 99 height 17
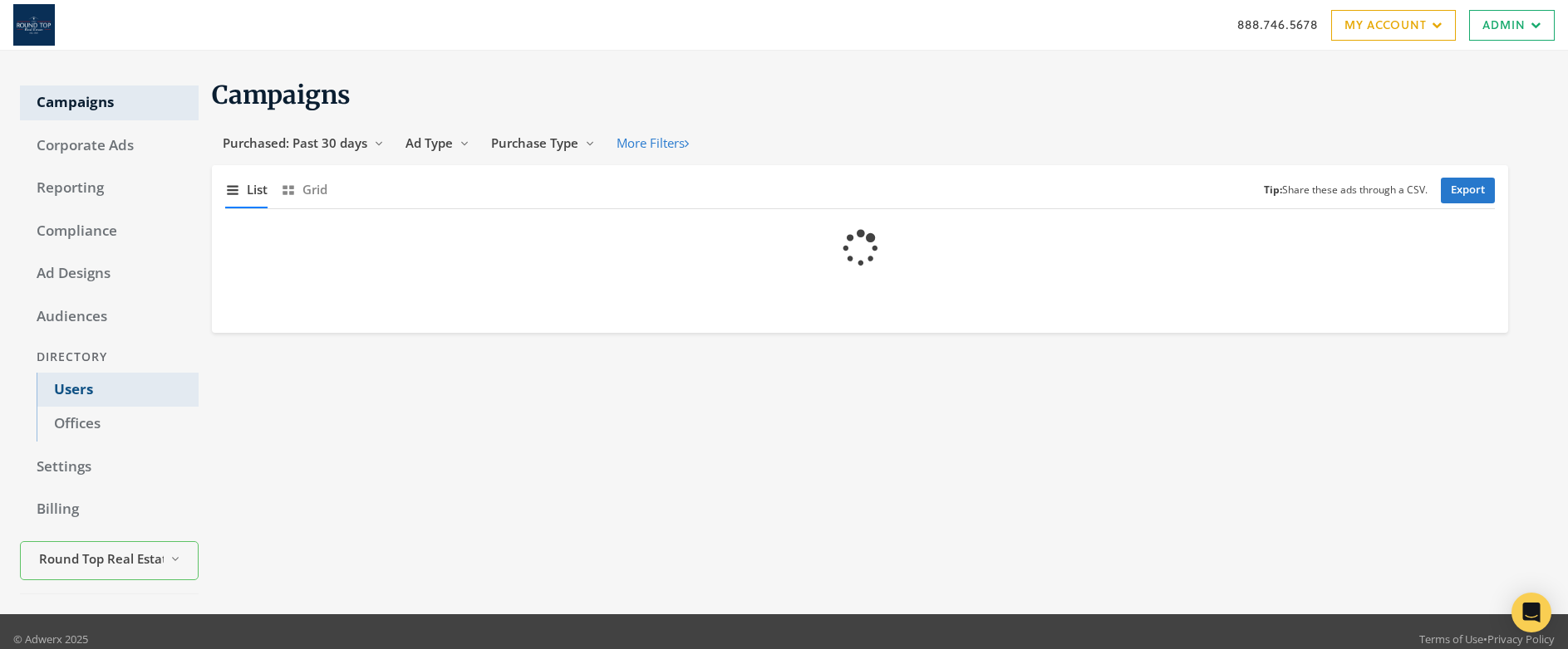
click at [79, 397] on link "Users" at bounding box center [118, 390] width 162 height 35
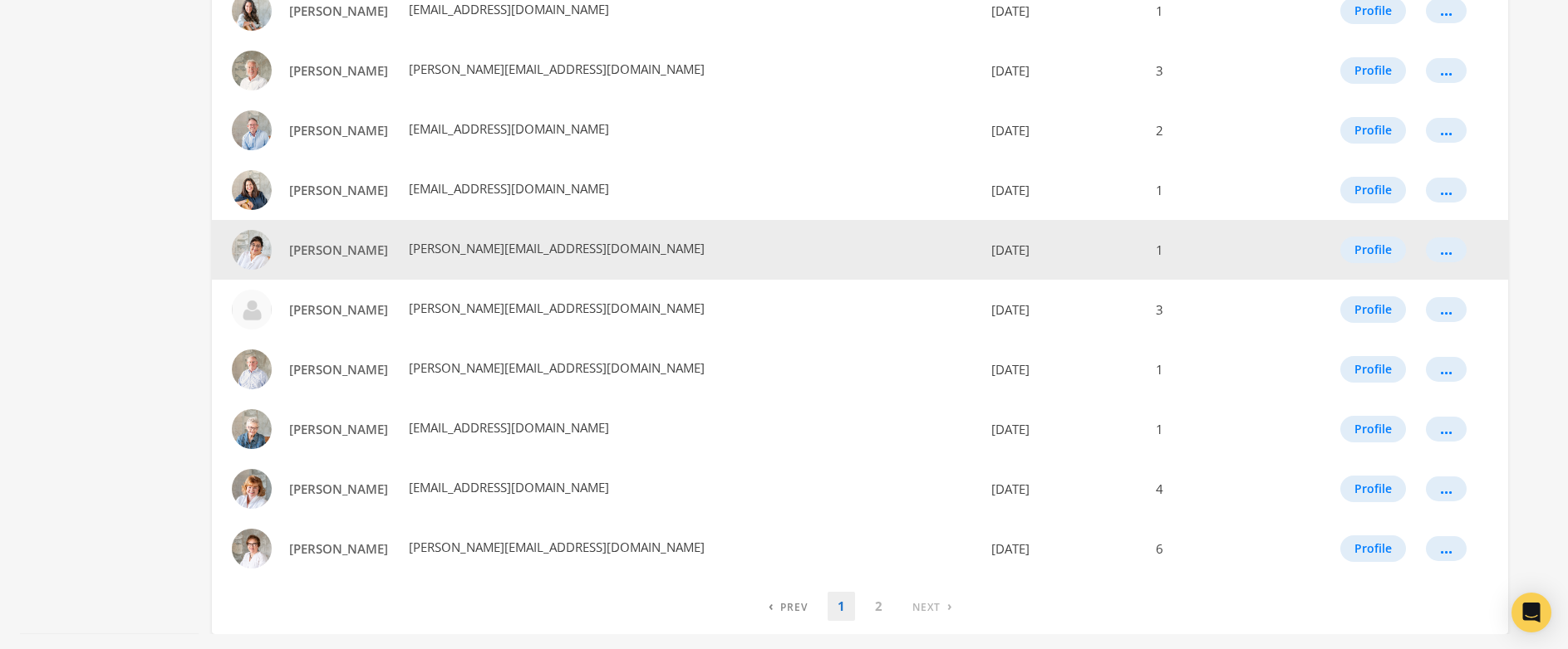
scroll to position [919, 0]
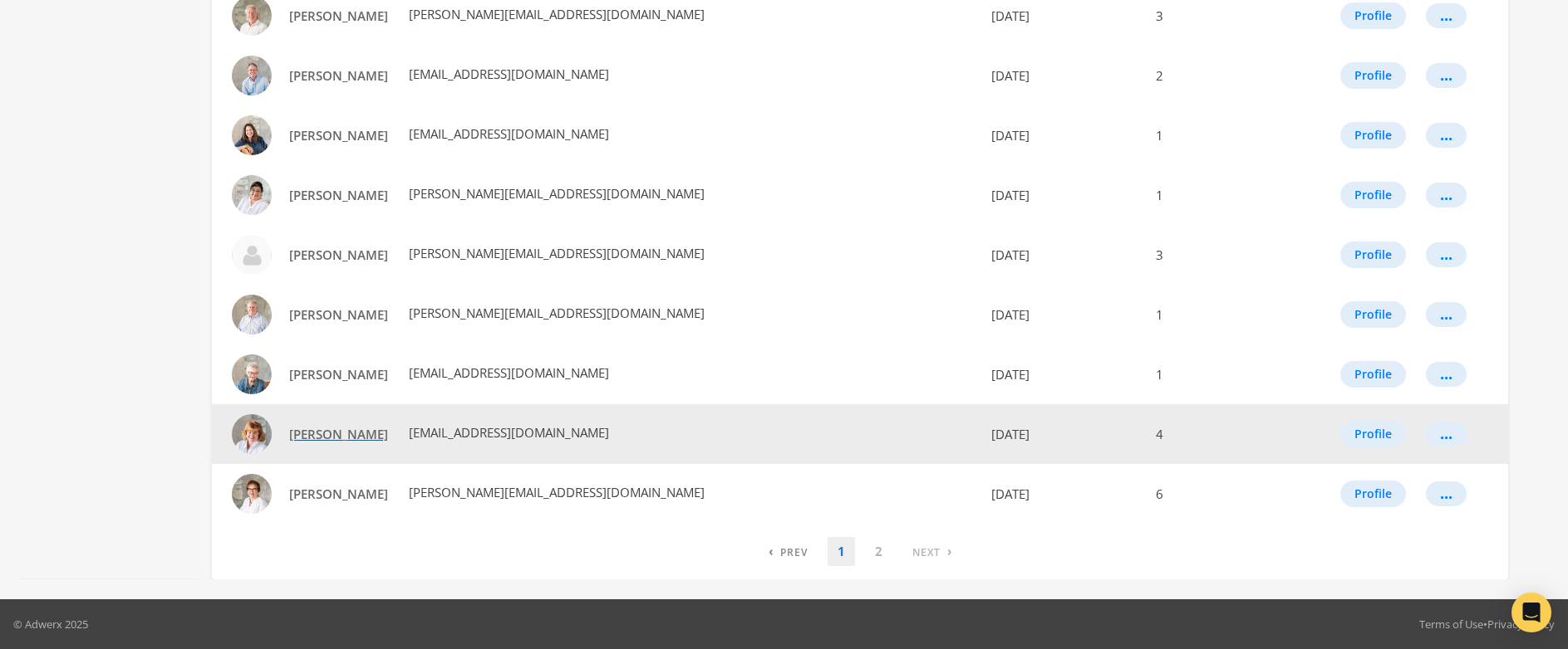
click at [319, 437] on span "[PERSON_NAME]" at bounding box center [339, 434] width 99 height 17
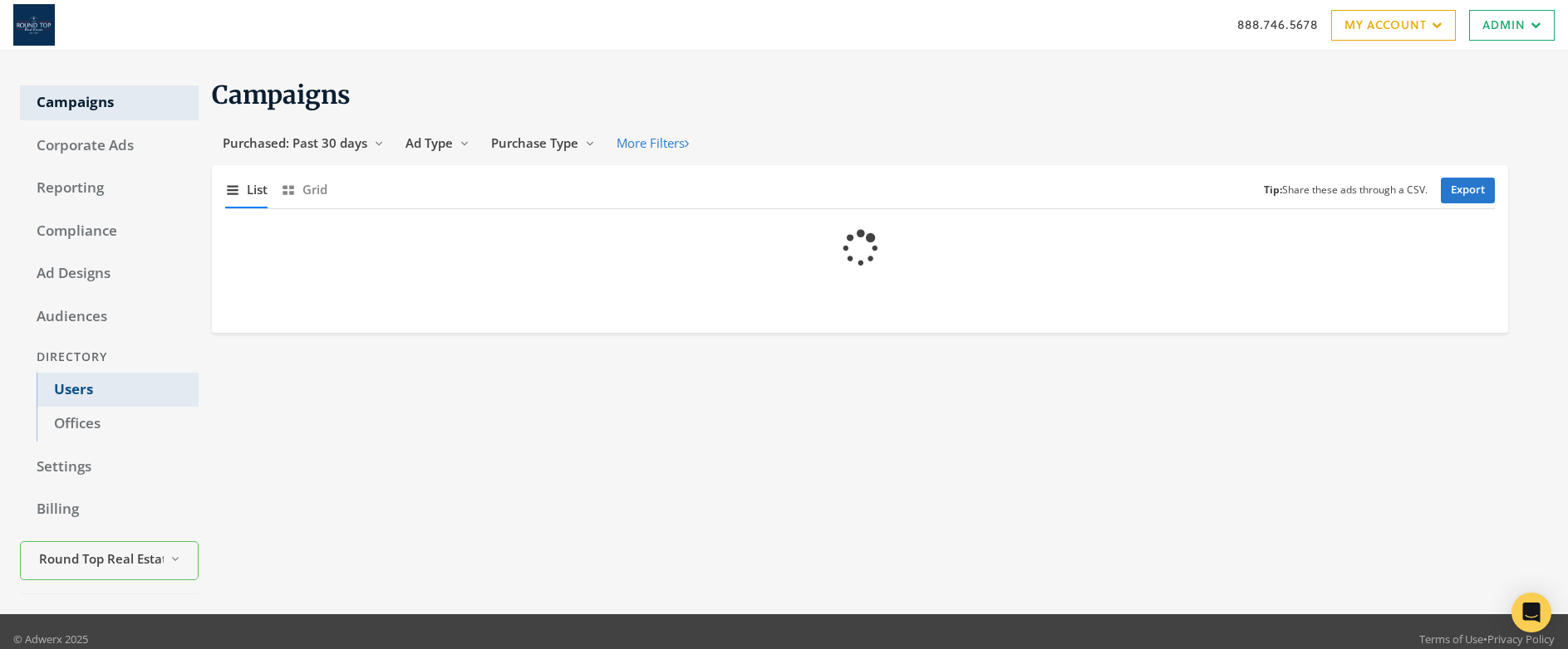
click at [76, 388] on link "Users" at bounding box center [118, 390] width 162 height 35
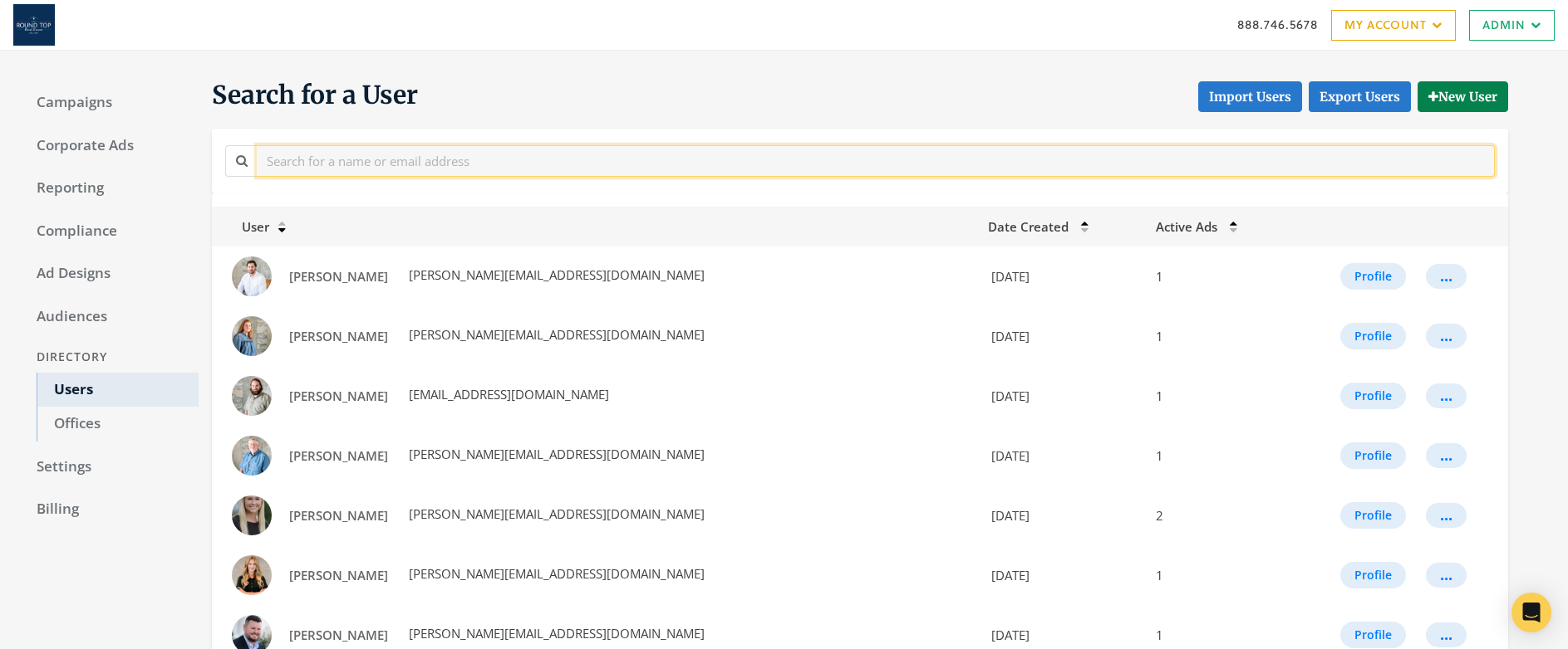
click at [308, 166] on input "text" at bounding box center [875, 160] width 1238 height 31
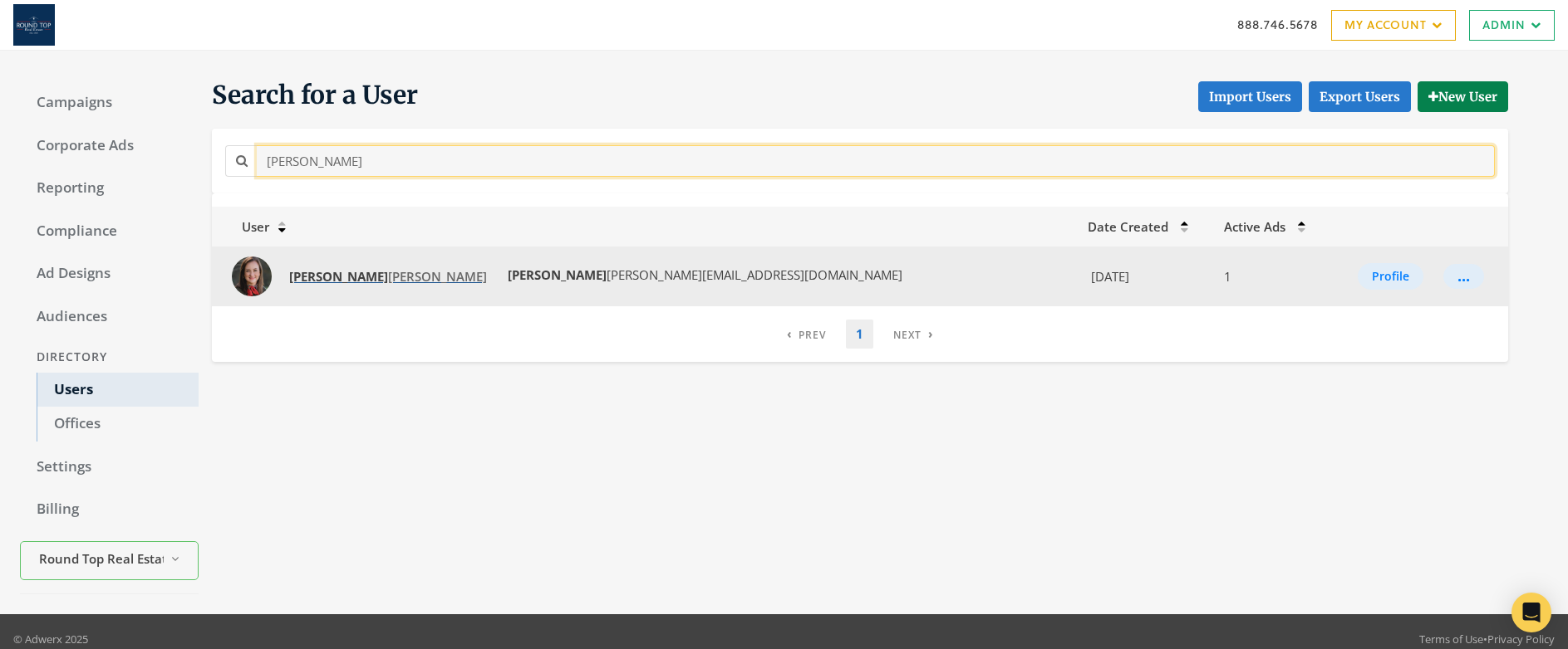
type input "[PERSON_NAME]"
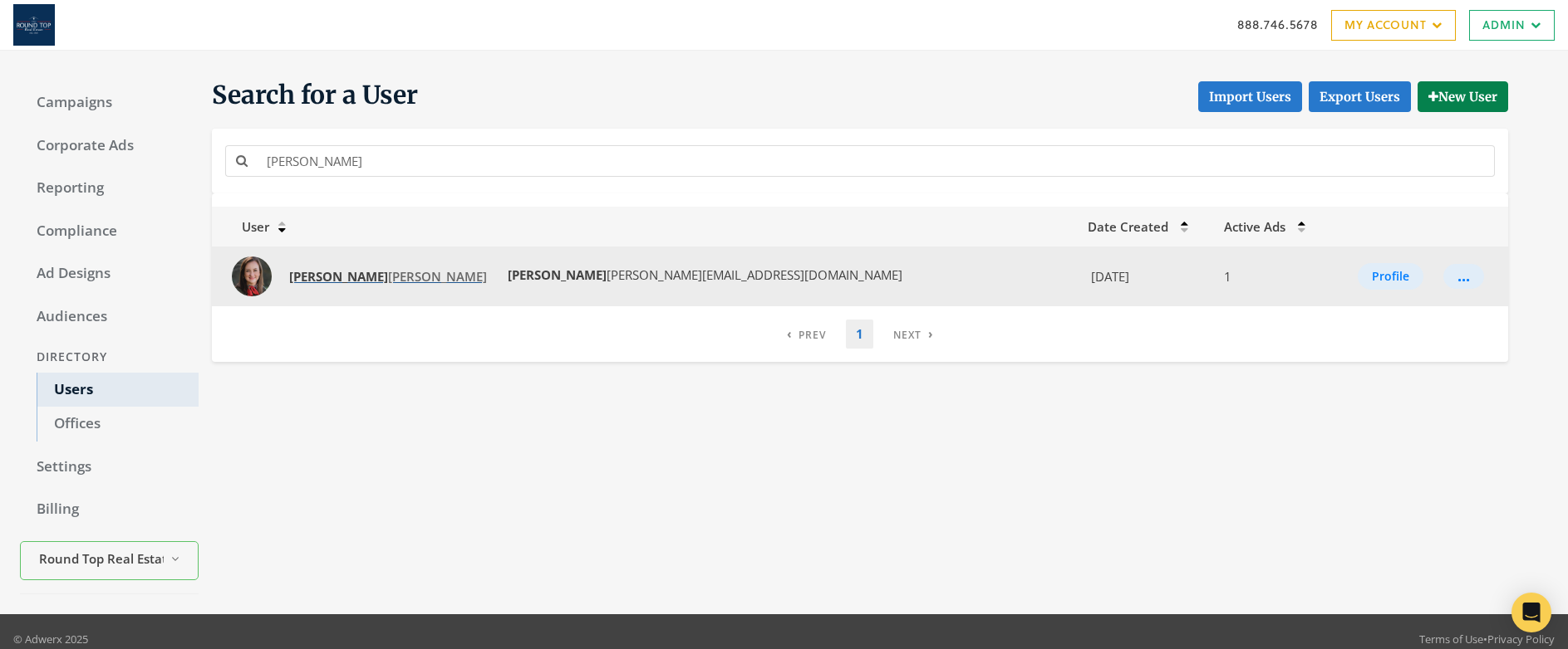
click at [323, 279] on span "[PERSON_NAME]" at bounding box center [388, 276] width 198 height 17
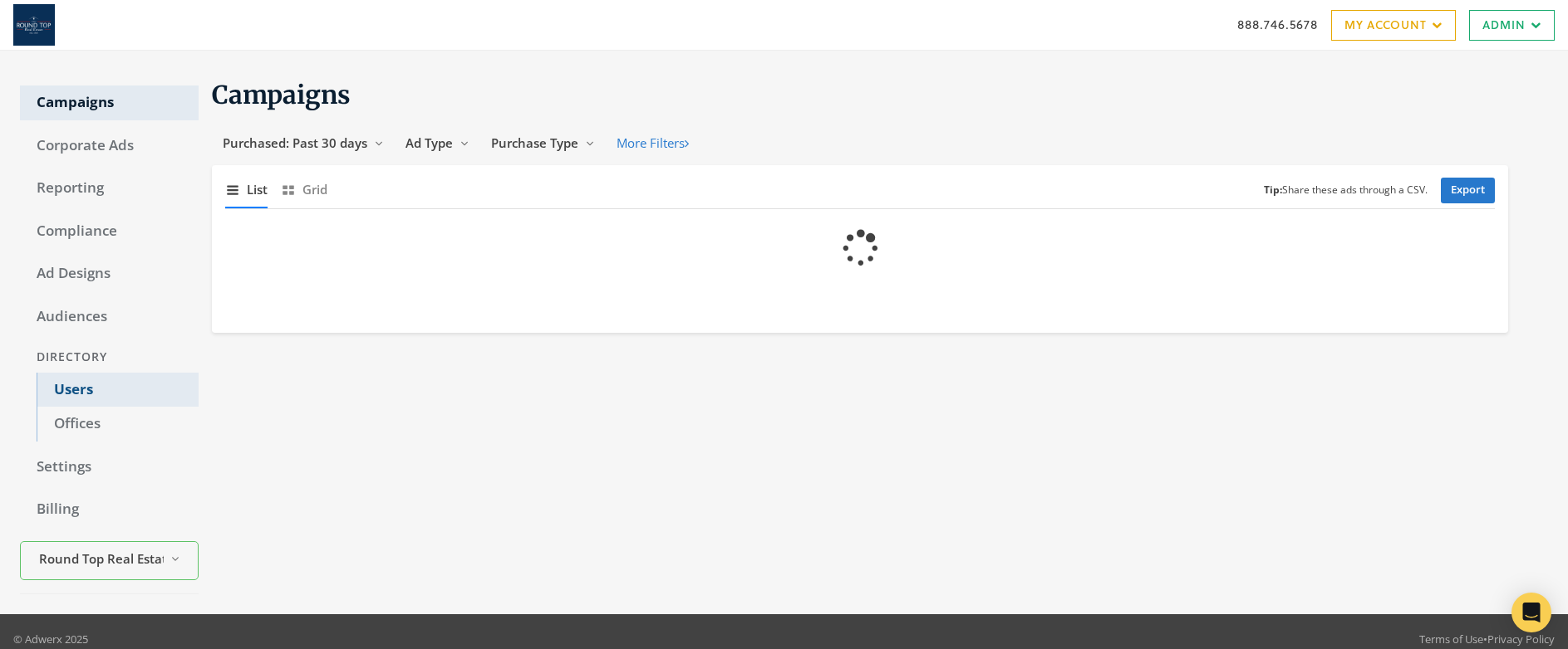
click at [72, 388] on link "Users" at bounding box center [118, 390] width 162 height 35
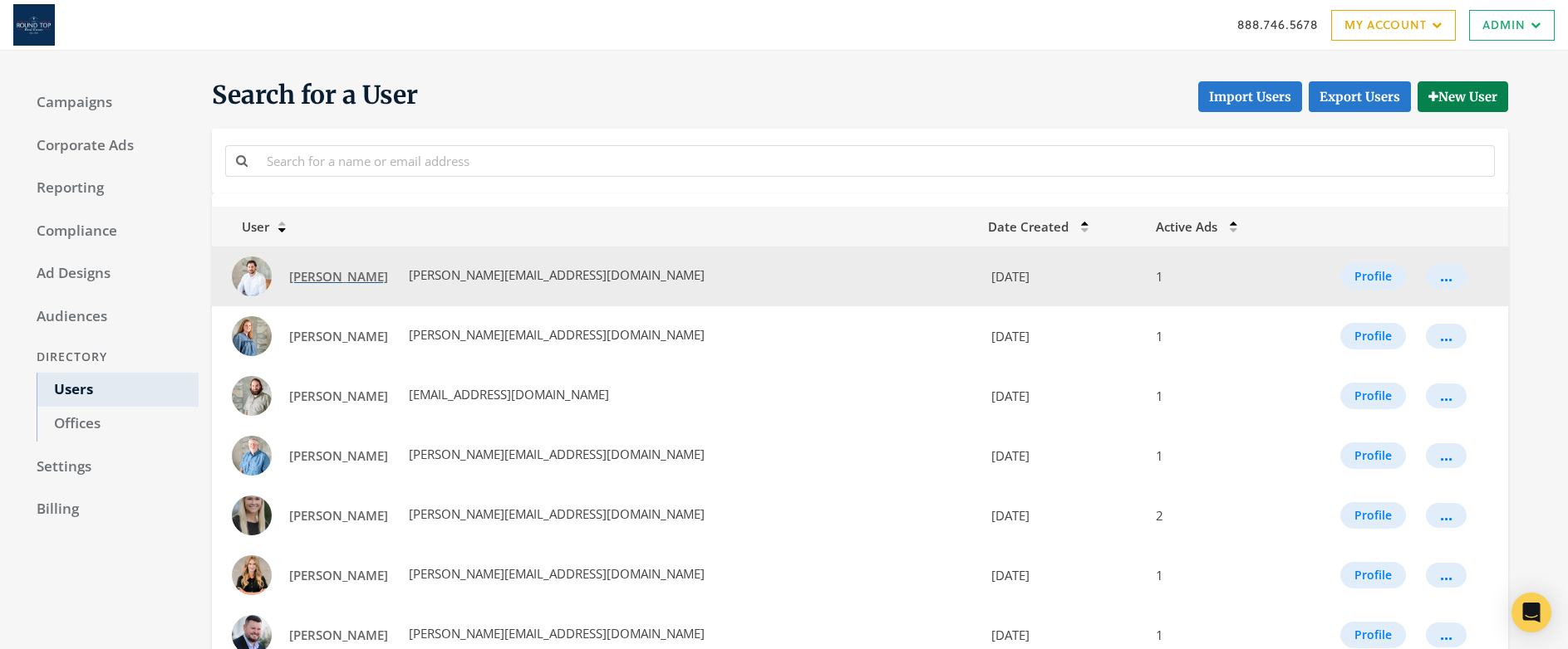
click at [330, 279] on span "[PERSON_NAME]" at bounding box center [339, 276] width 99 height 17
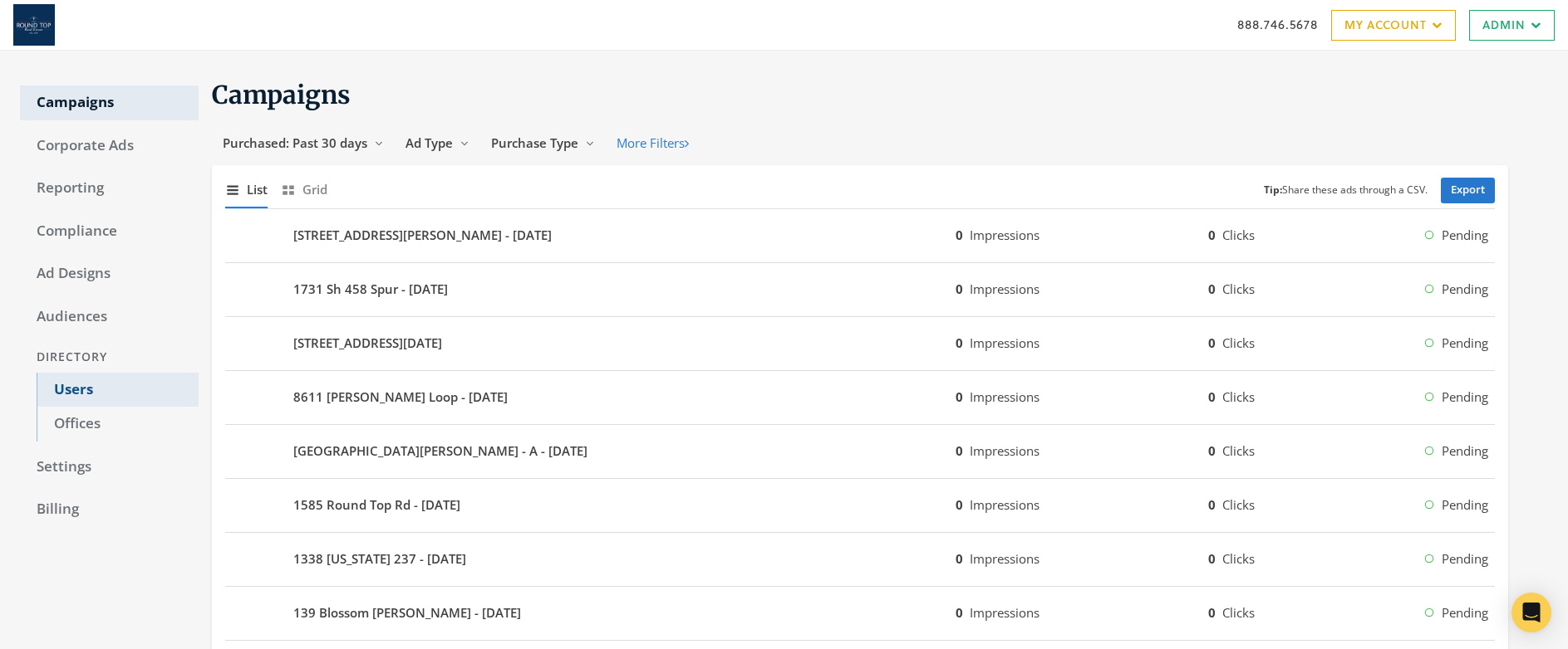
click at [72, 389] on link "Users" at bounding box center [118, 390] width 162 height 35
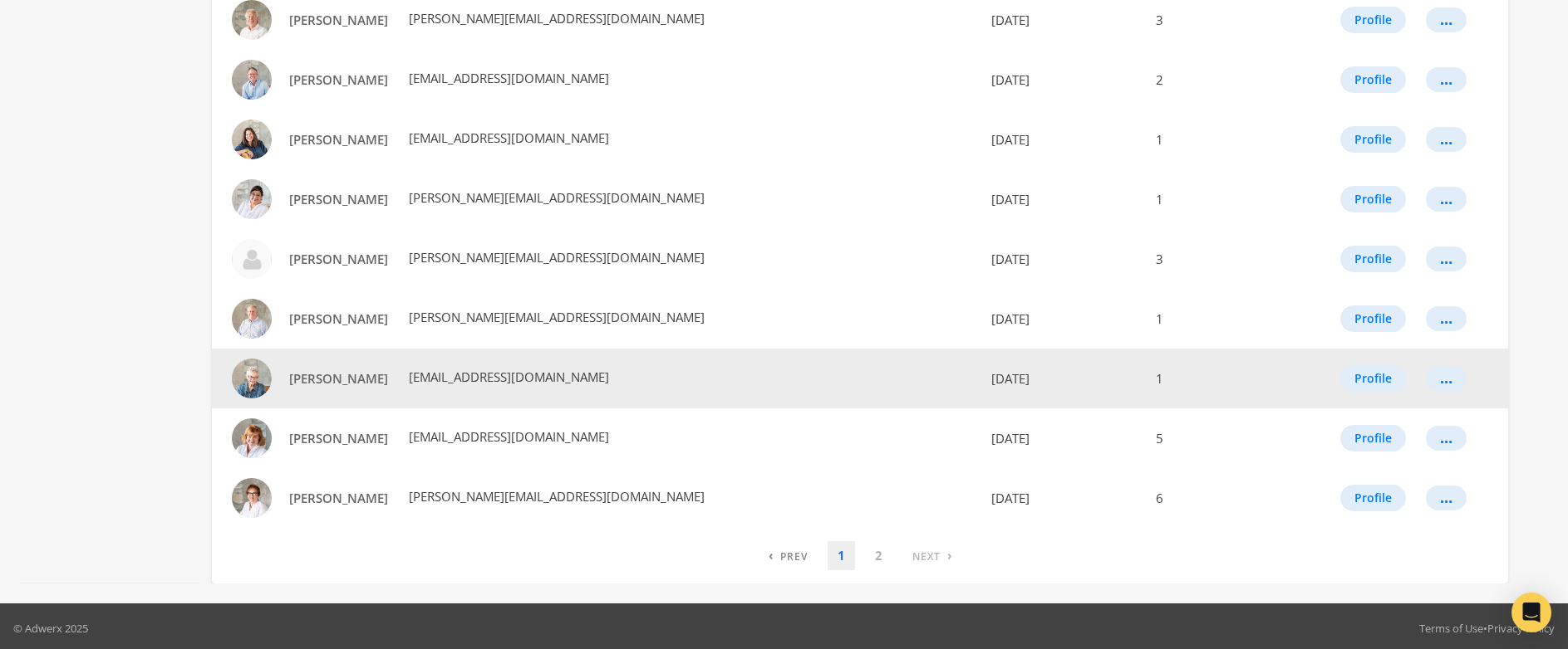
scroll to position [919, 0]
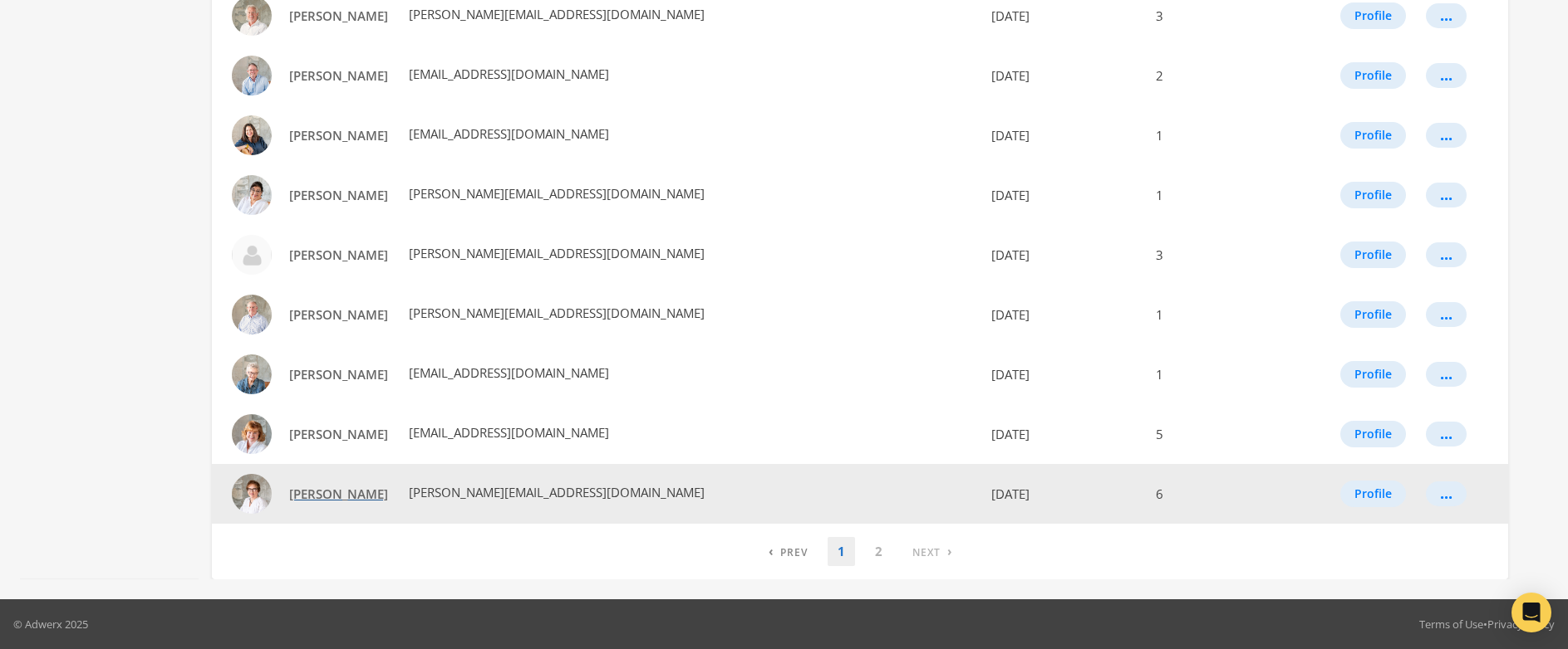
click at [313, 495] on span "[PERSON_NAME]" at bounding box center [339, 494] width 99 height 17
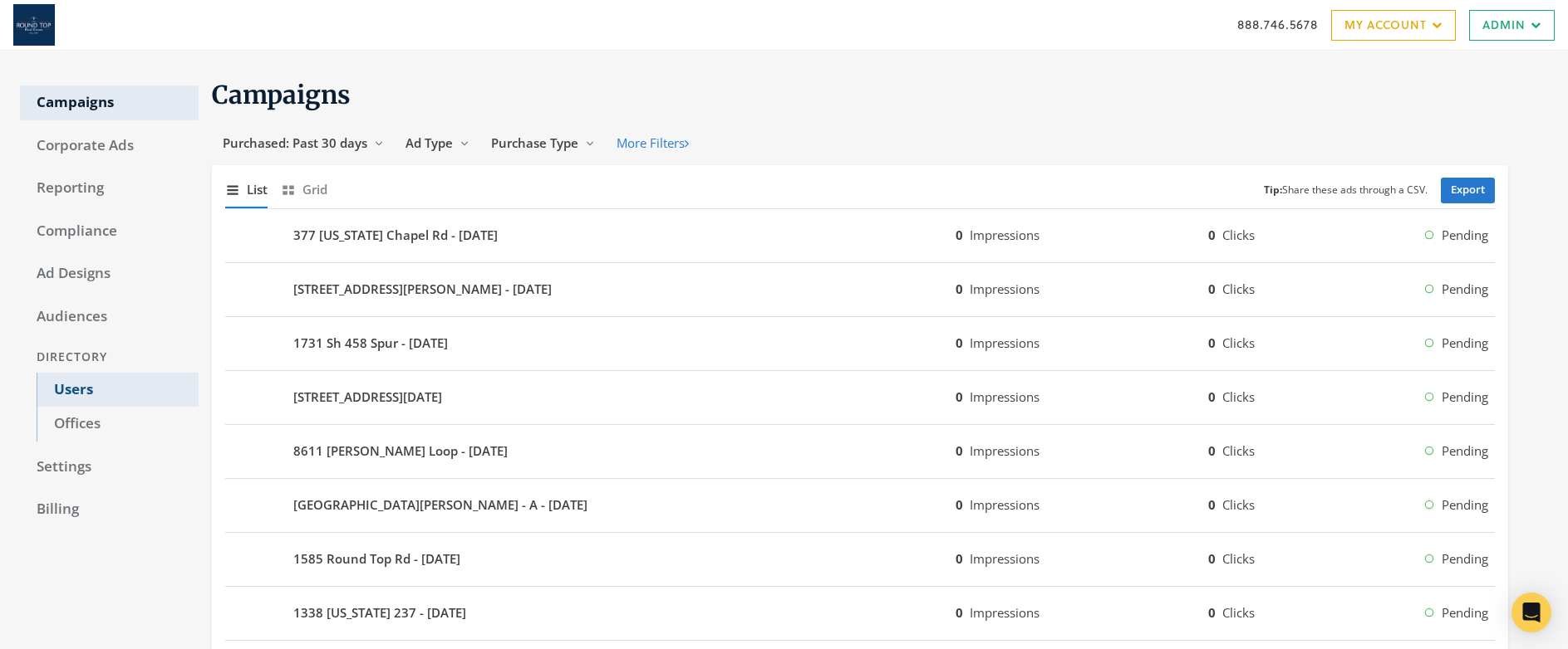
click at [88, 388] on link "Users" at bounding box center [118, 390] width 162 height 35
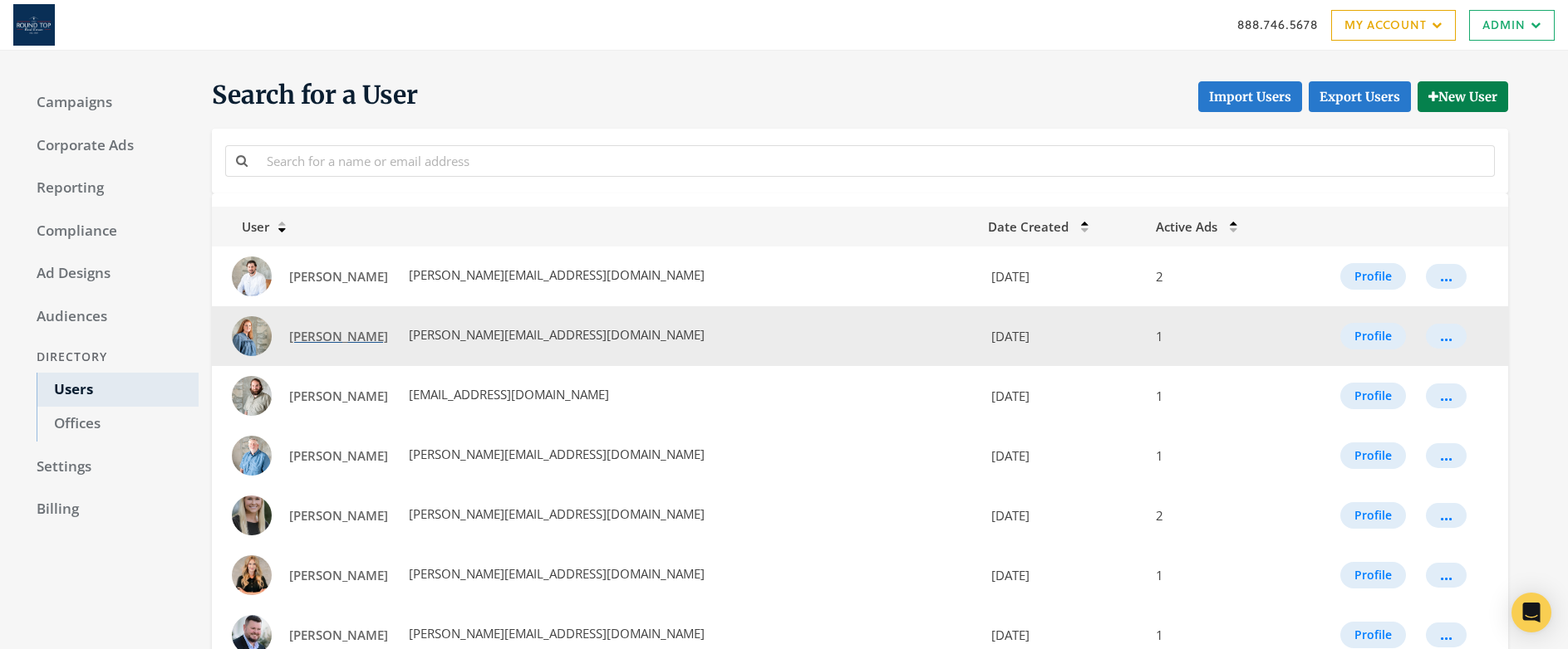
click at [310, 338] on span "[PERSON_NAME]" at bounding box center [339, 337] width 99 height 17
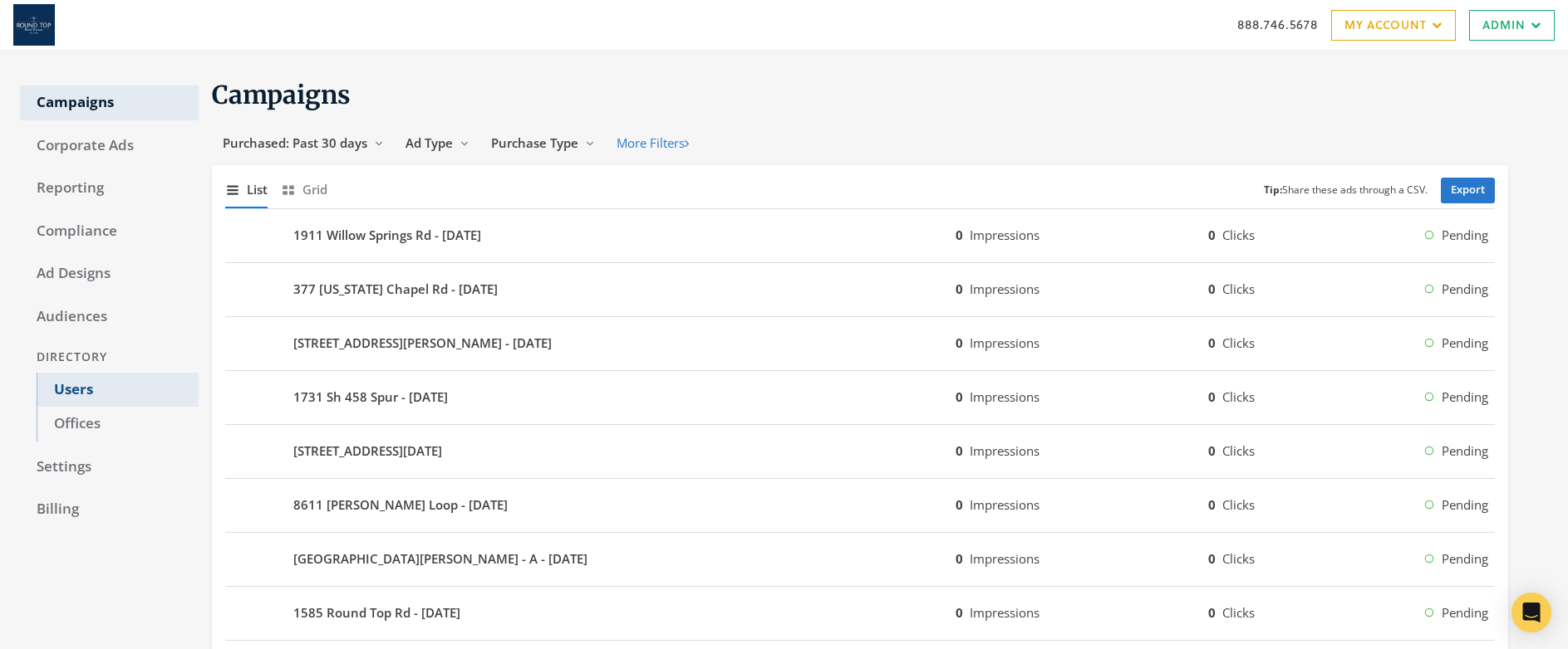
click at [73, 393] on link "Users" at bounding box center [118, 390] width 162 height 35
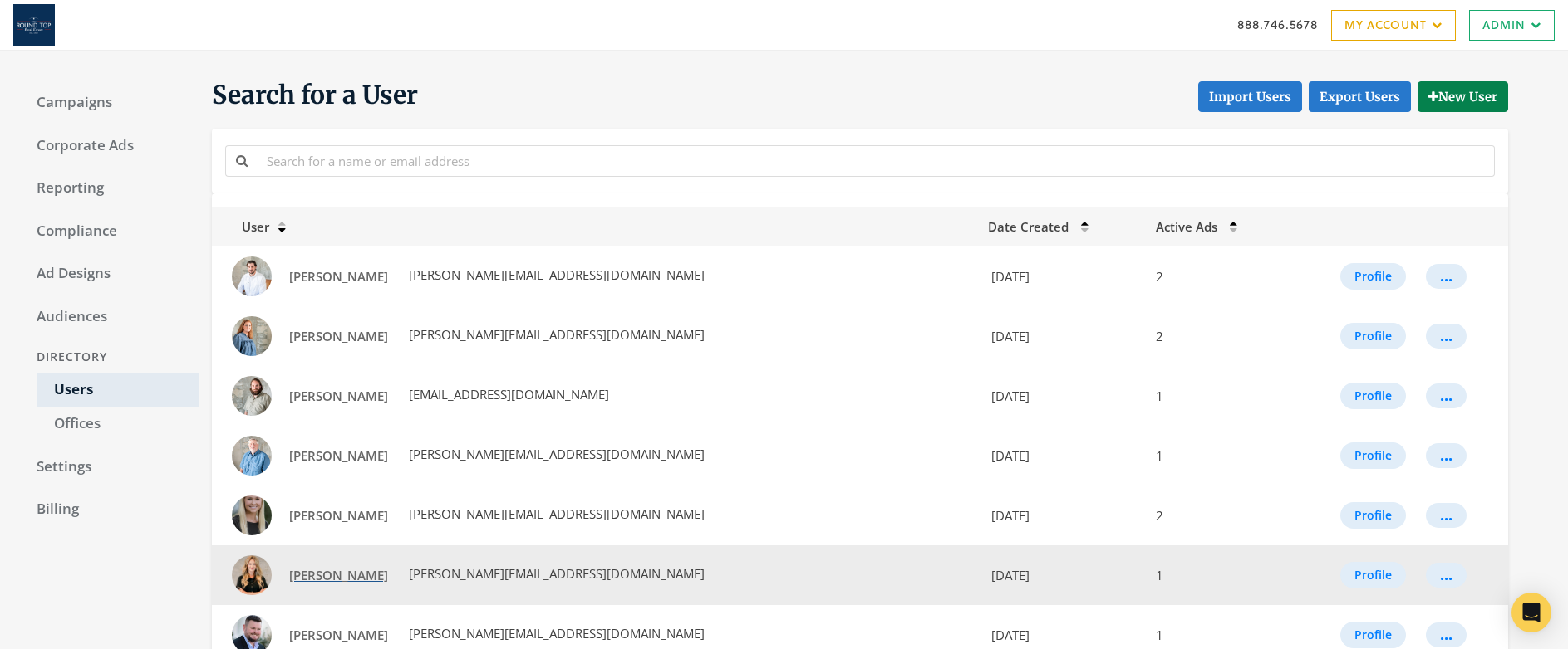
click at [335, 582] on span "[PERSON_NAME]" at bounding box center [339, 575] width 99 height 17
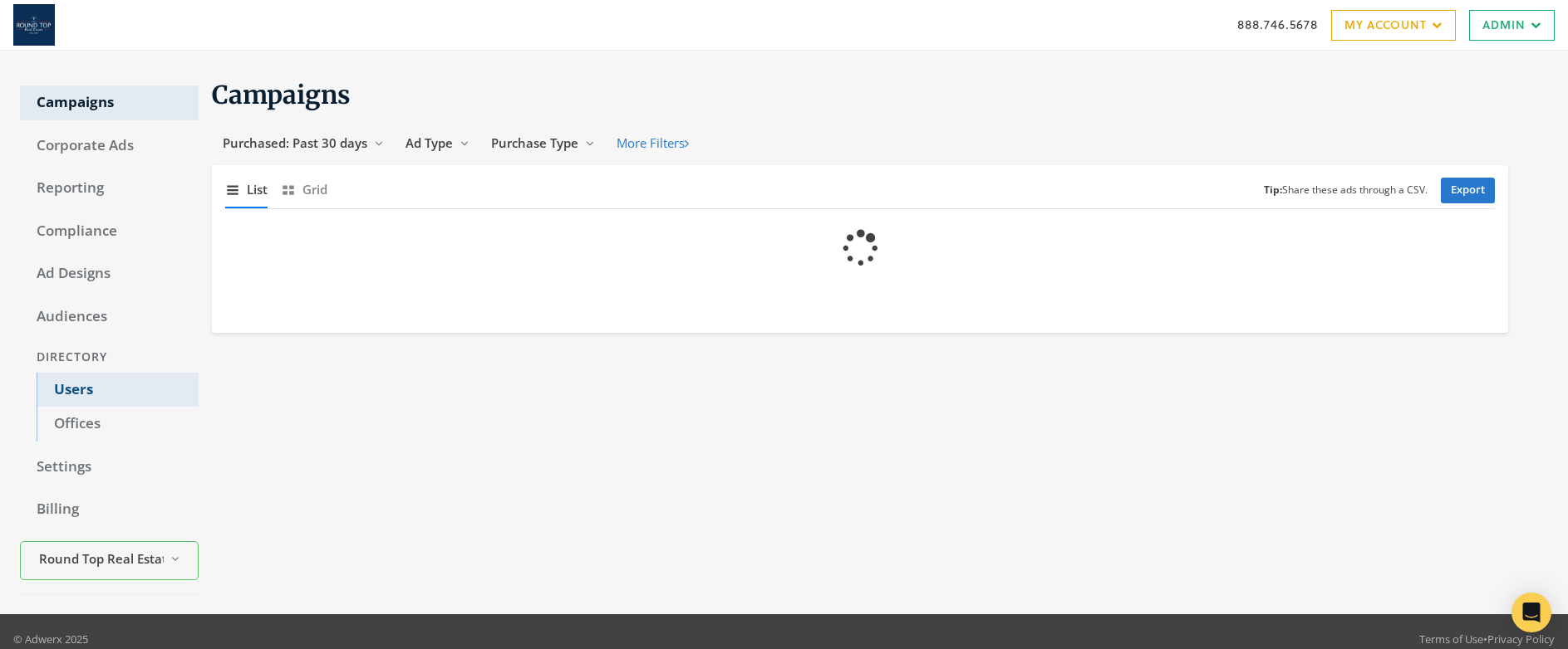
click at [82, 385] on link "Users" at bounding box center [118, 390] width 162 height 35
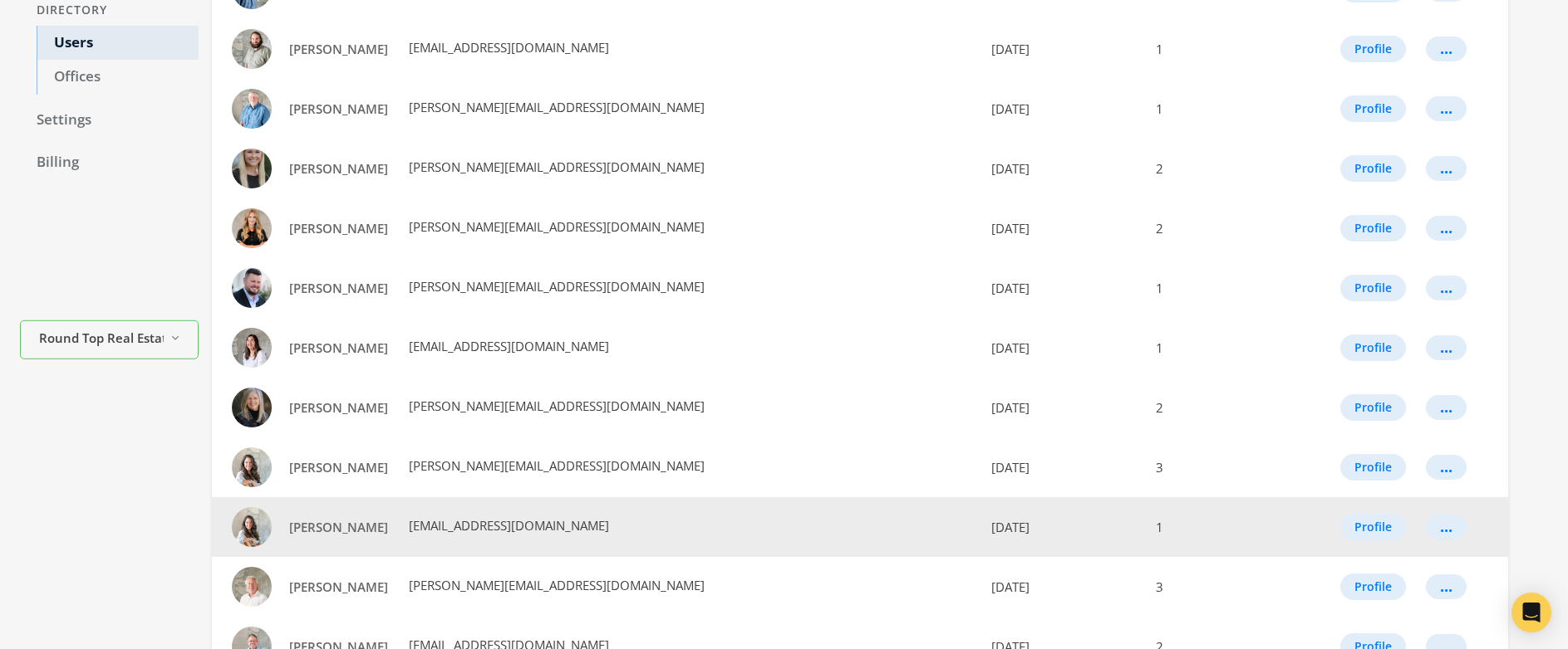
scroll to position [420, 0]
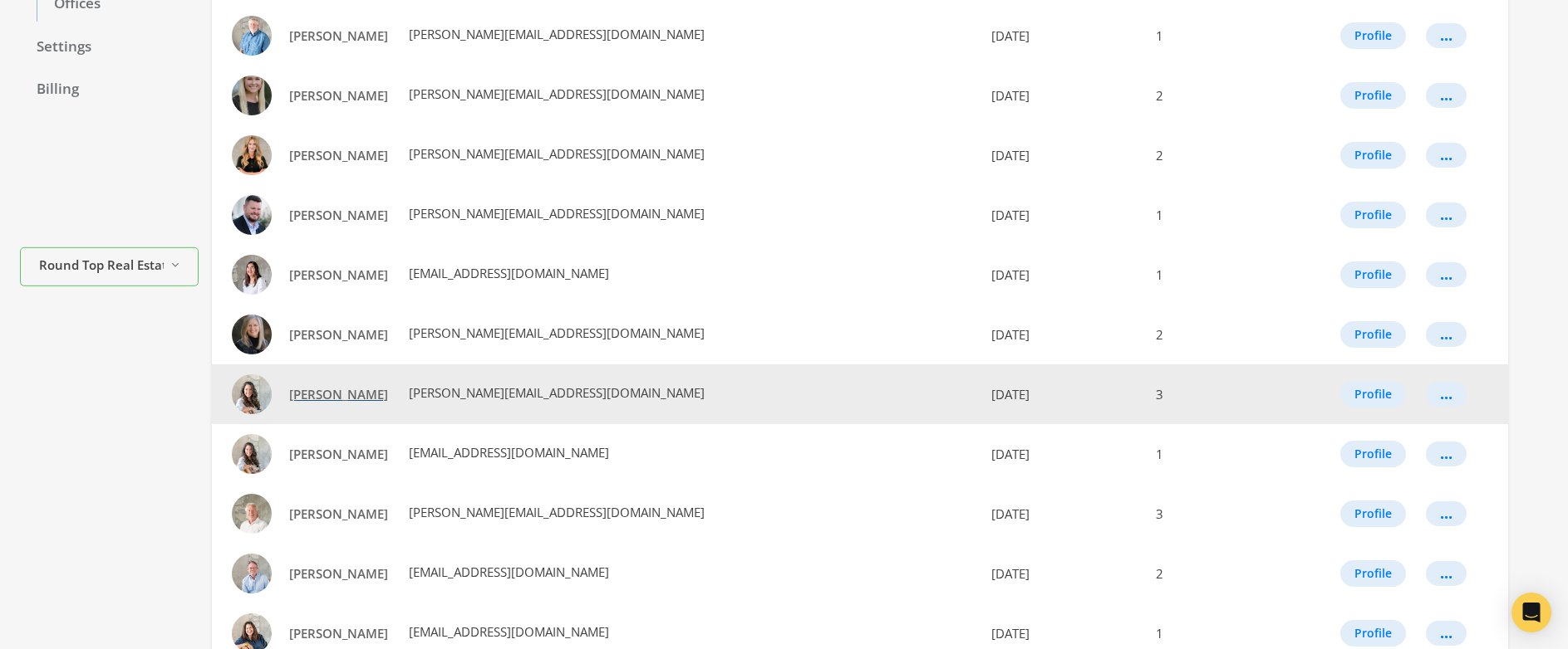
click at [320, 408] on link "[PERSON_NAME]" at bounding box center [339, 394] width 120 height 31
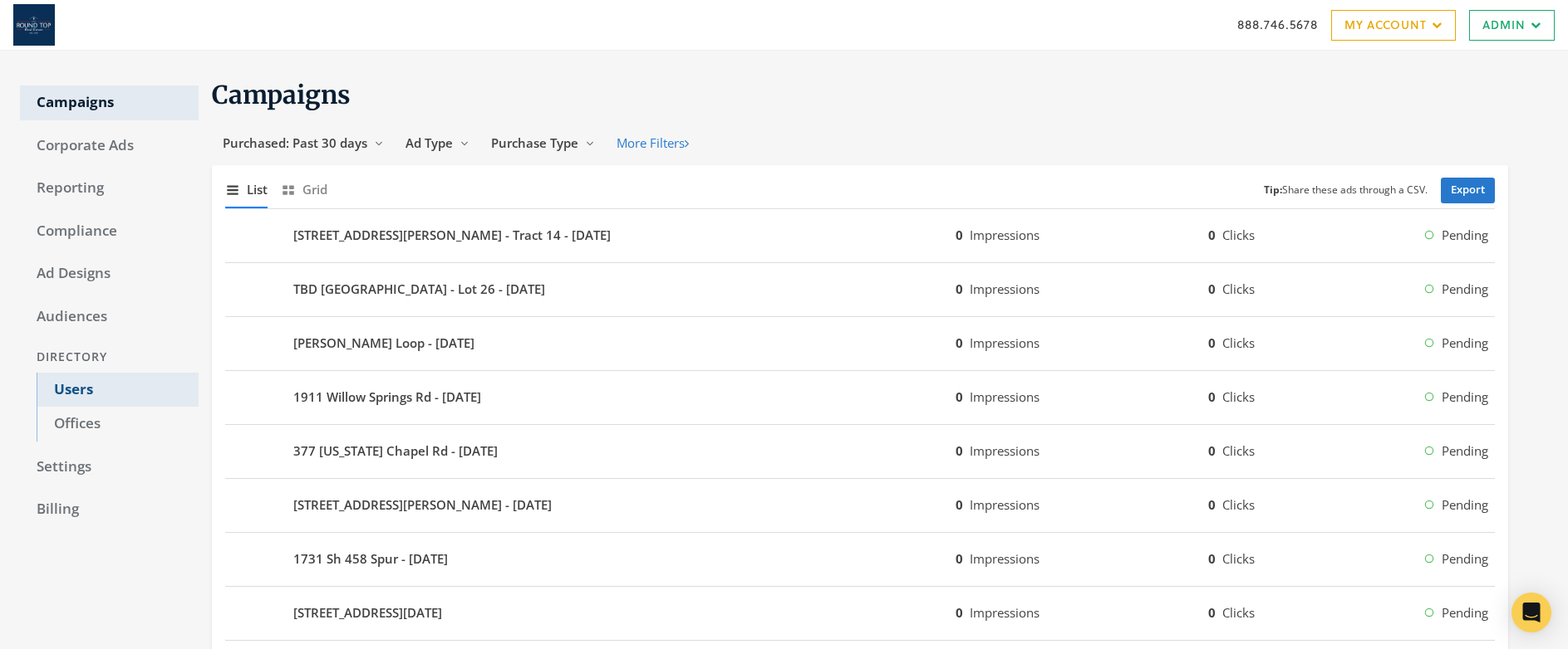
click at [91, 391] on link "Users" at bounding box center [118, 390] width 162 height 35
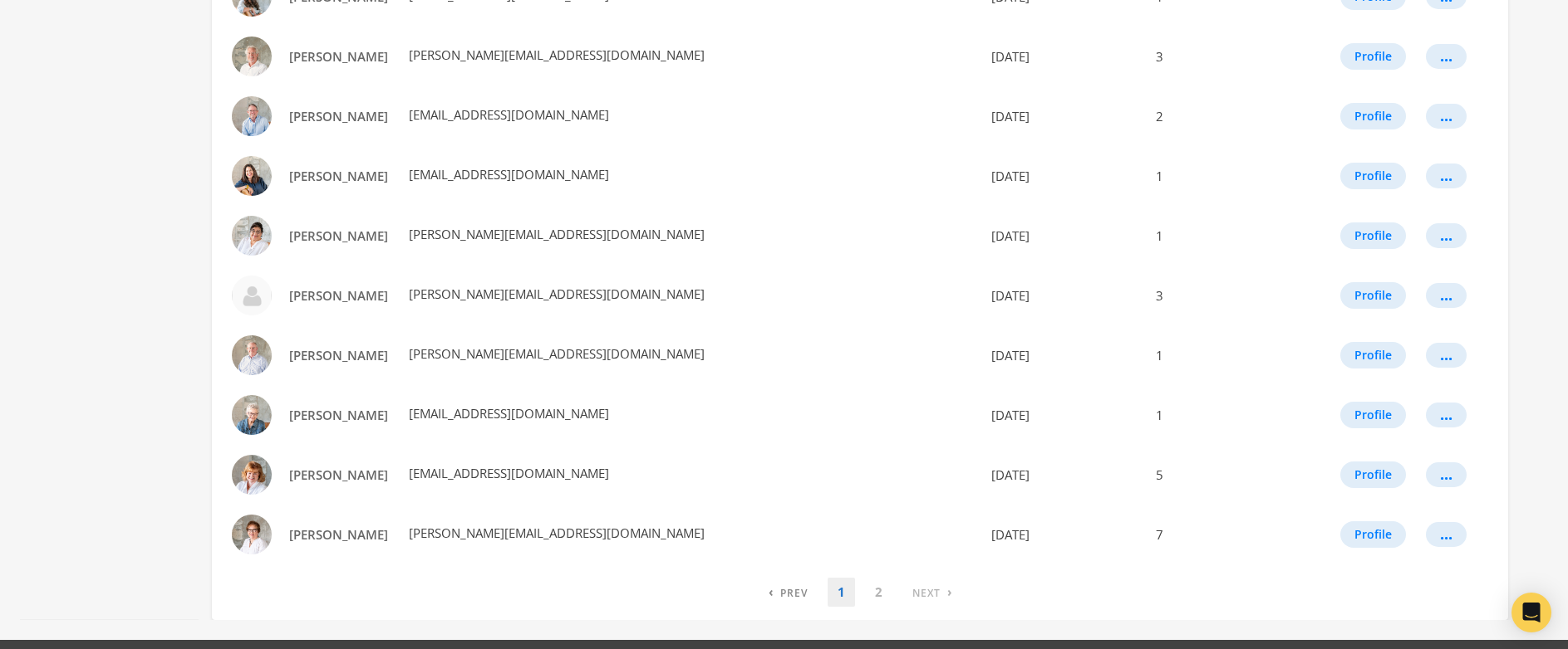
scroll to position [919, 0]
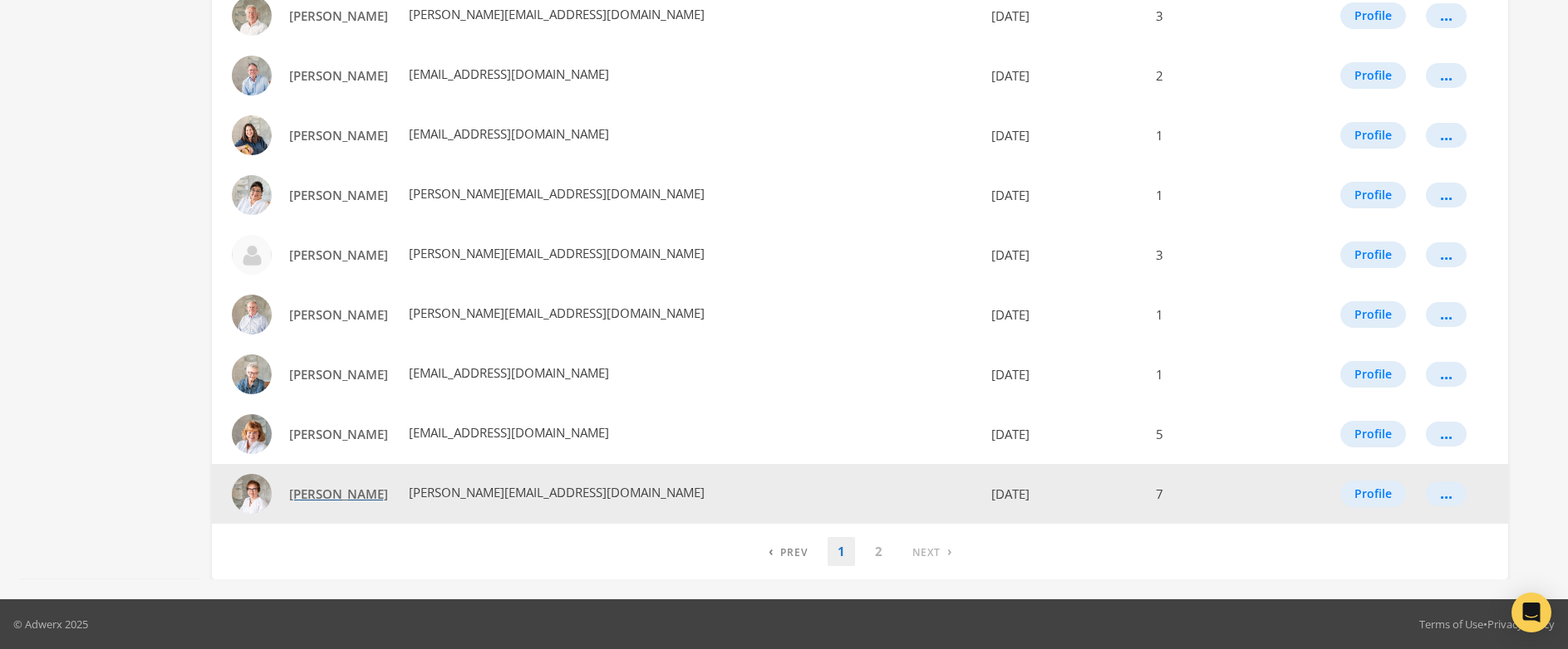
click at [321, 499] on span "[PERSON_NAME]" at bounding box center [339, 494] width 99 height 17
